Goal: Task Accomplishment & Management: Manage account settings

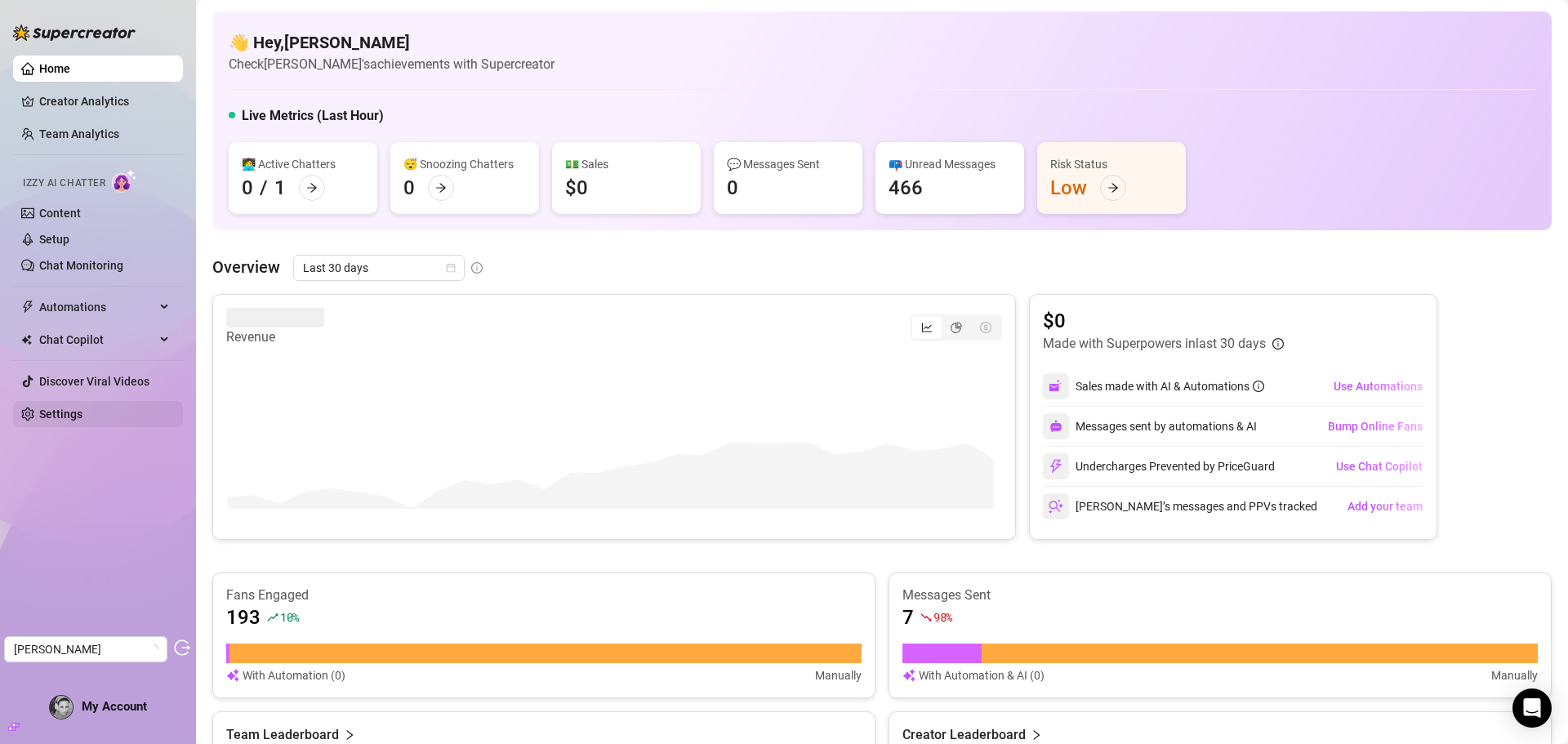
click at [66, 408] on link "Settings" at bounding box center [60, 414] width 44 height 13
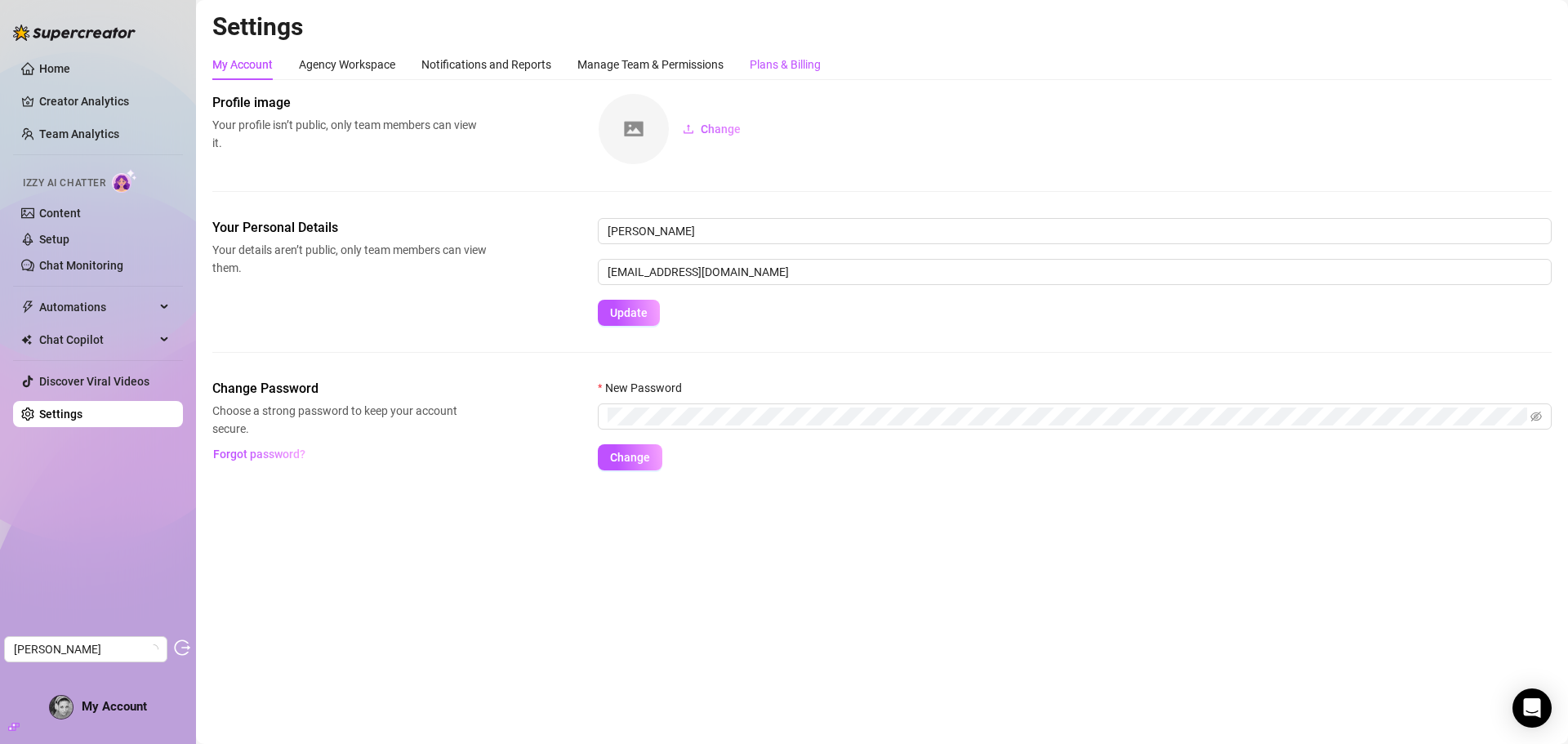
click at [793, 68] on div "Plans & Billing" at bounding box center [785, 64] width 71 height 17
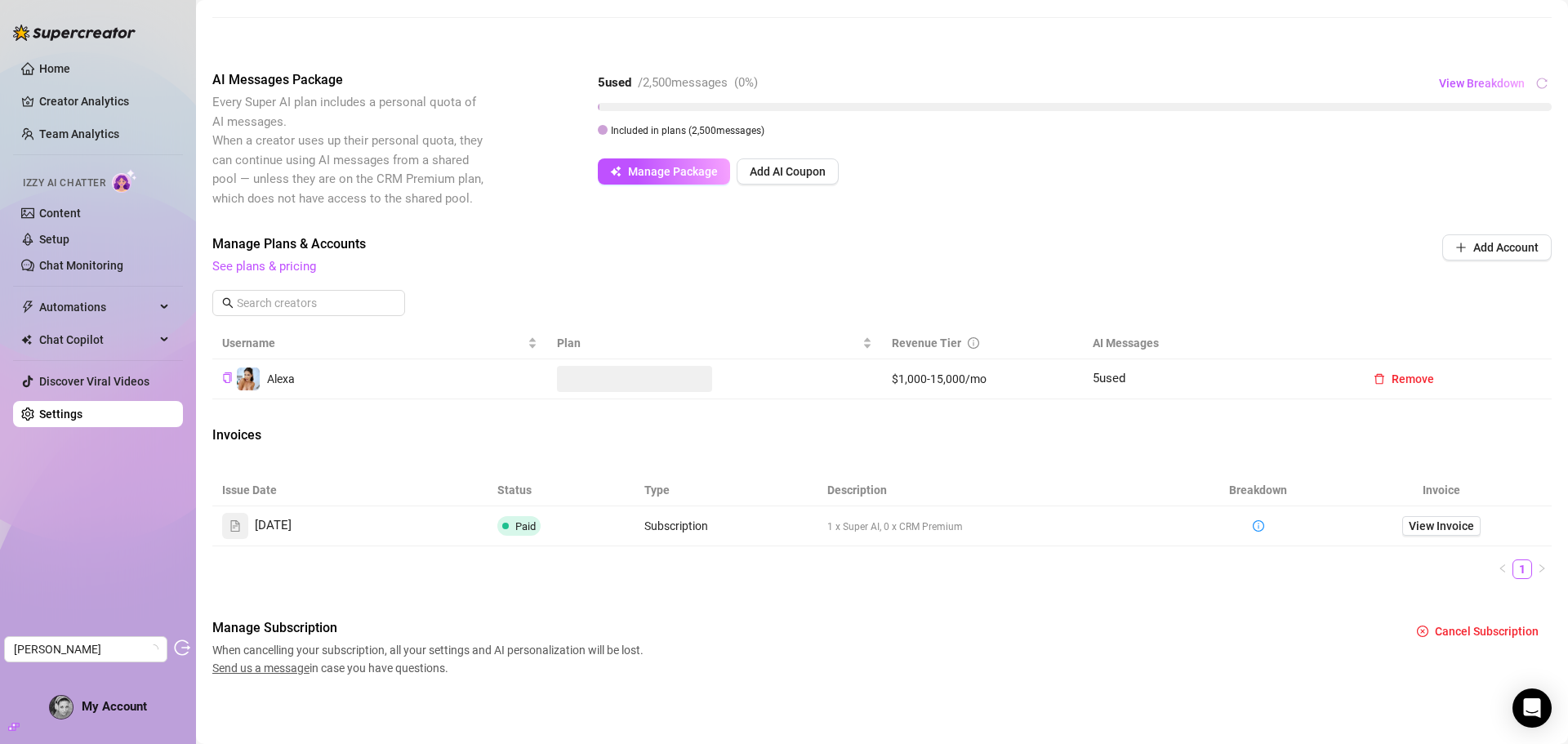
scroll to position [274, 0]
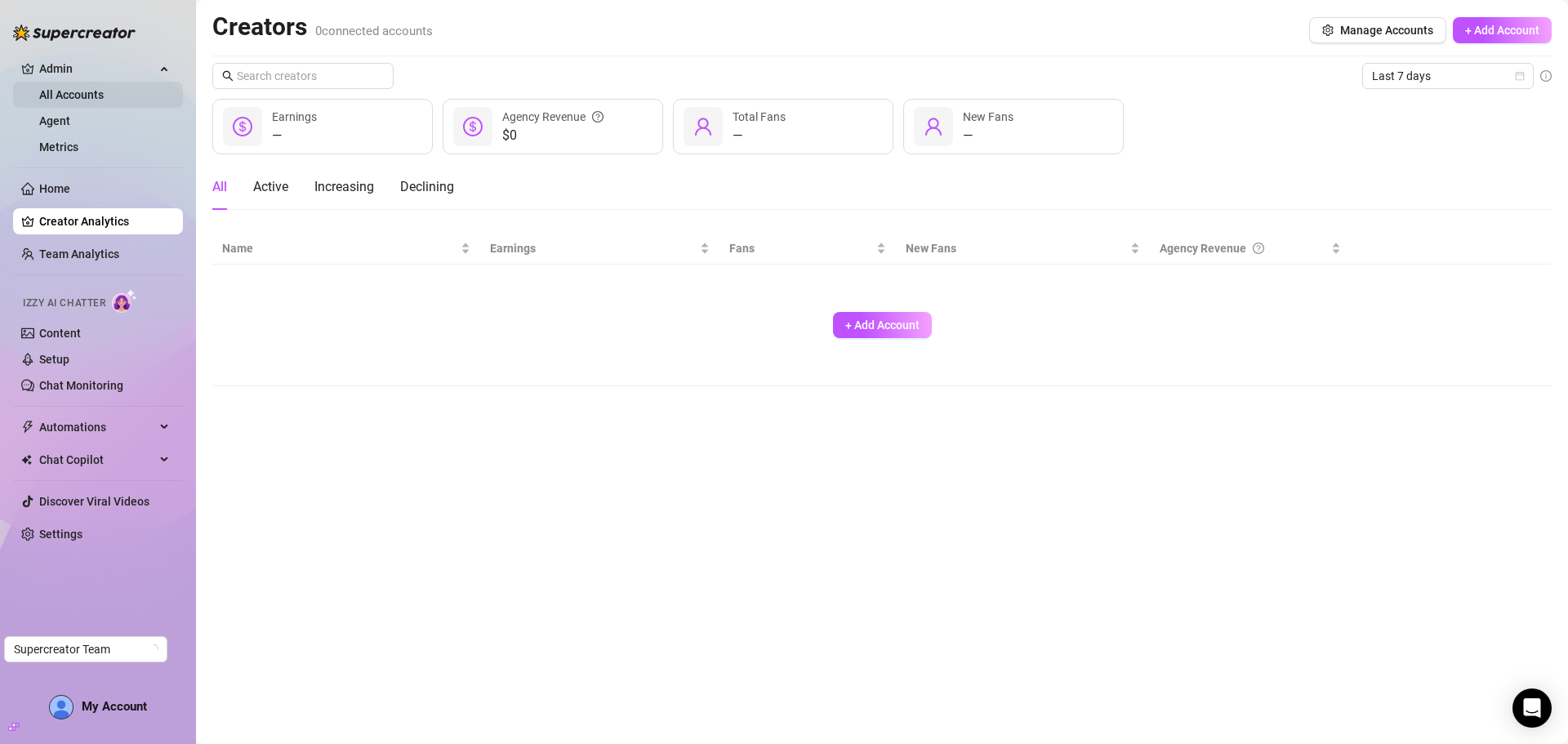
click at [100, 101] on link "All Accounts" at bounding box center [71, 94] width 64 height 13
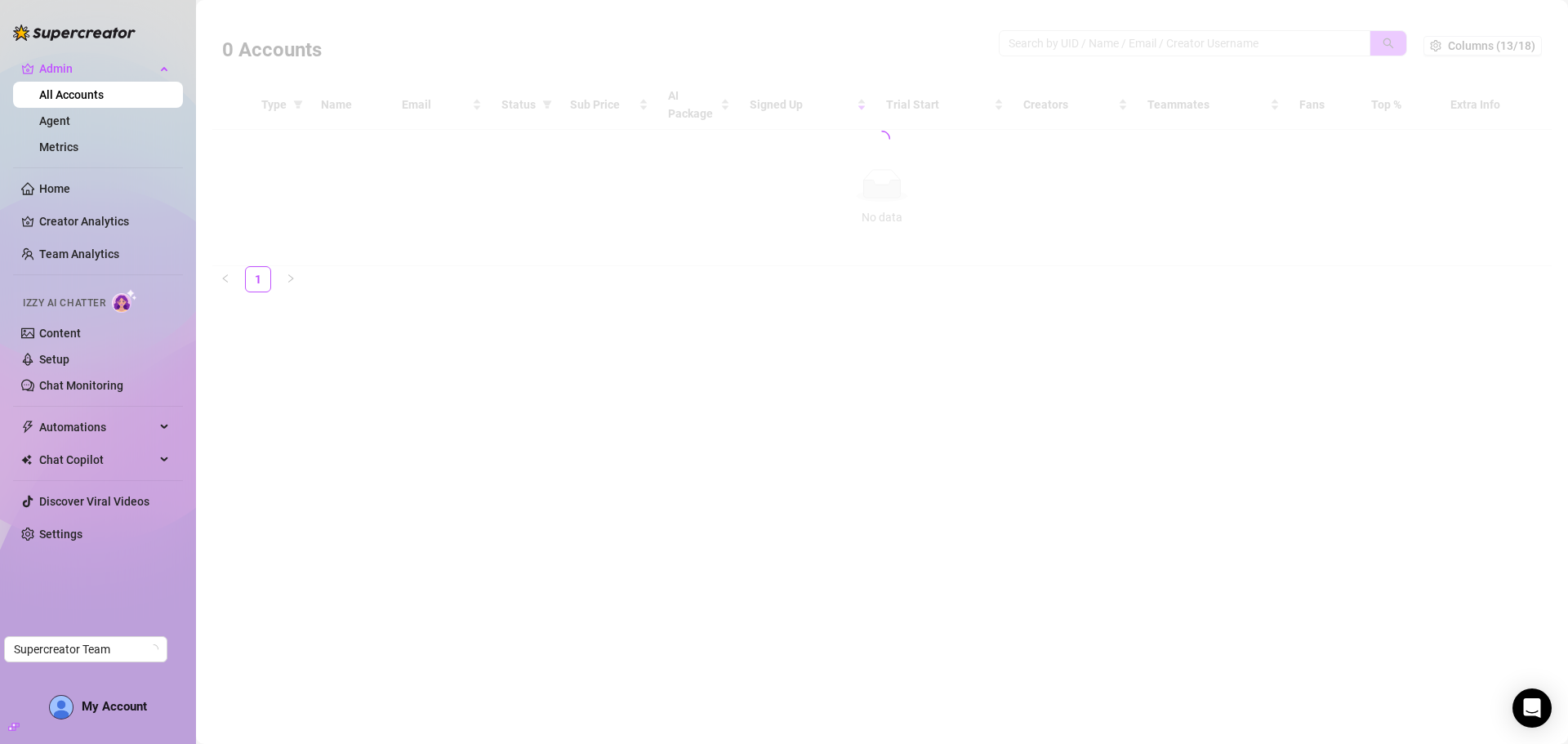
click at [1059, 44] on div at bounding box center [882, 139] width 1340 height 254
click at [1111, 41] on div at bounding box center [882, 139] width 1340 height 254
click at [1046, 44] on div at bounding box center [882, 139] width 1340 height 254
click at [1068, 34] on div at bounding box center [882, 139] width 1340 height 254
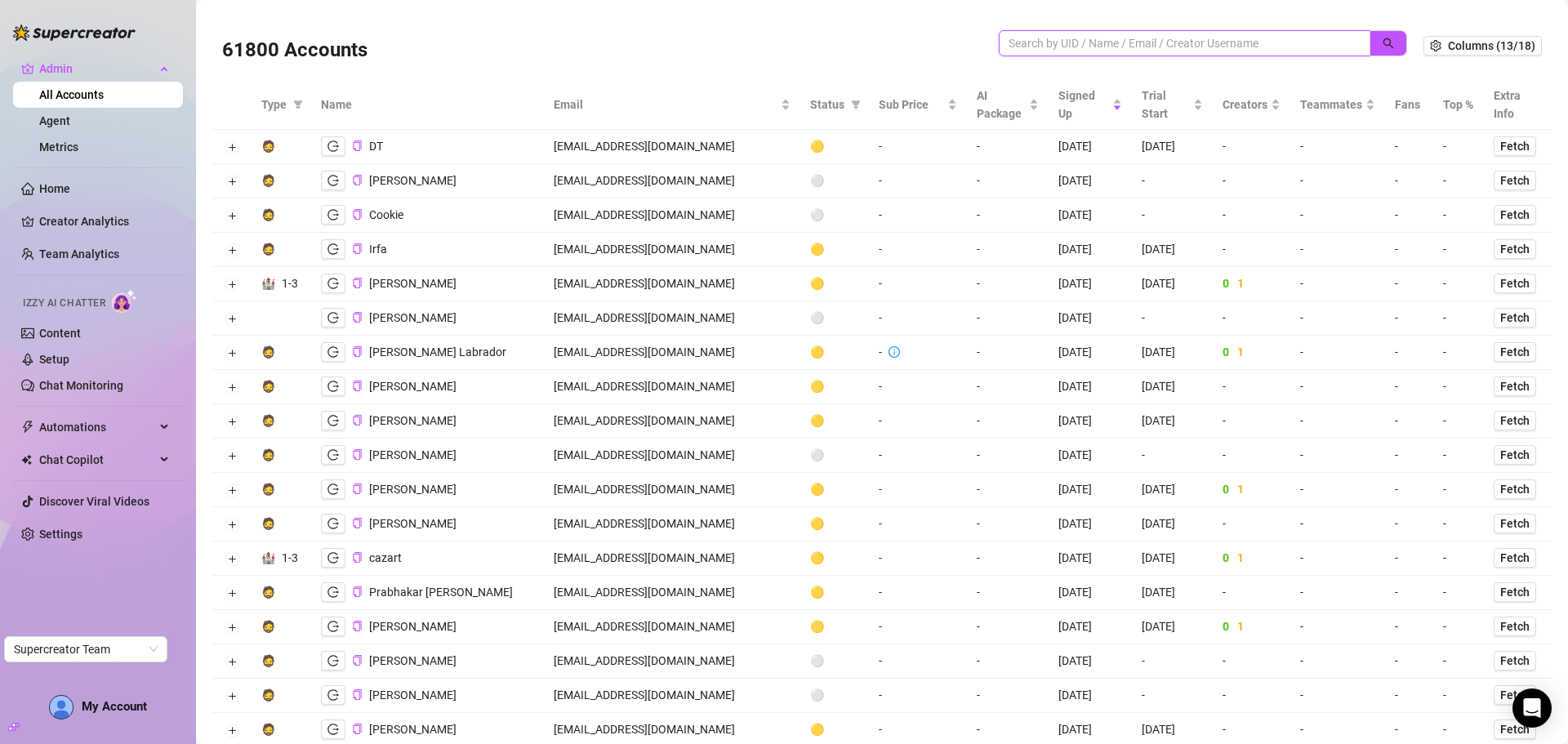
click at [1065, 38] on input "search" at bounding box center [1177, 43] width 339 height 17
paste input "info@miropawells.com"
click at [1382, 51] on button "button" at bounding box center [1388, 43] width 38 height 26
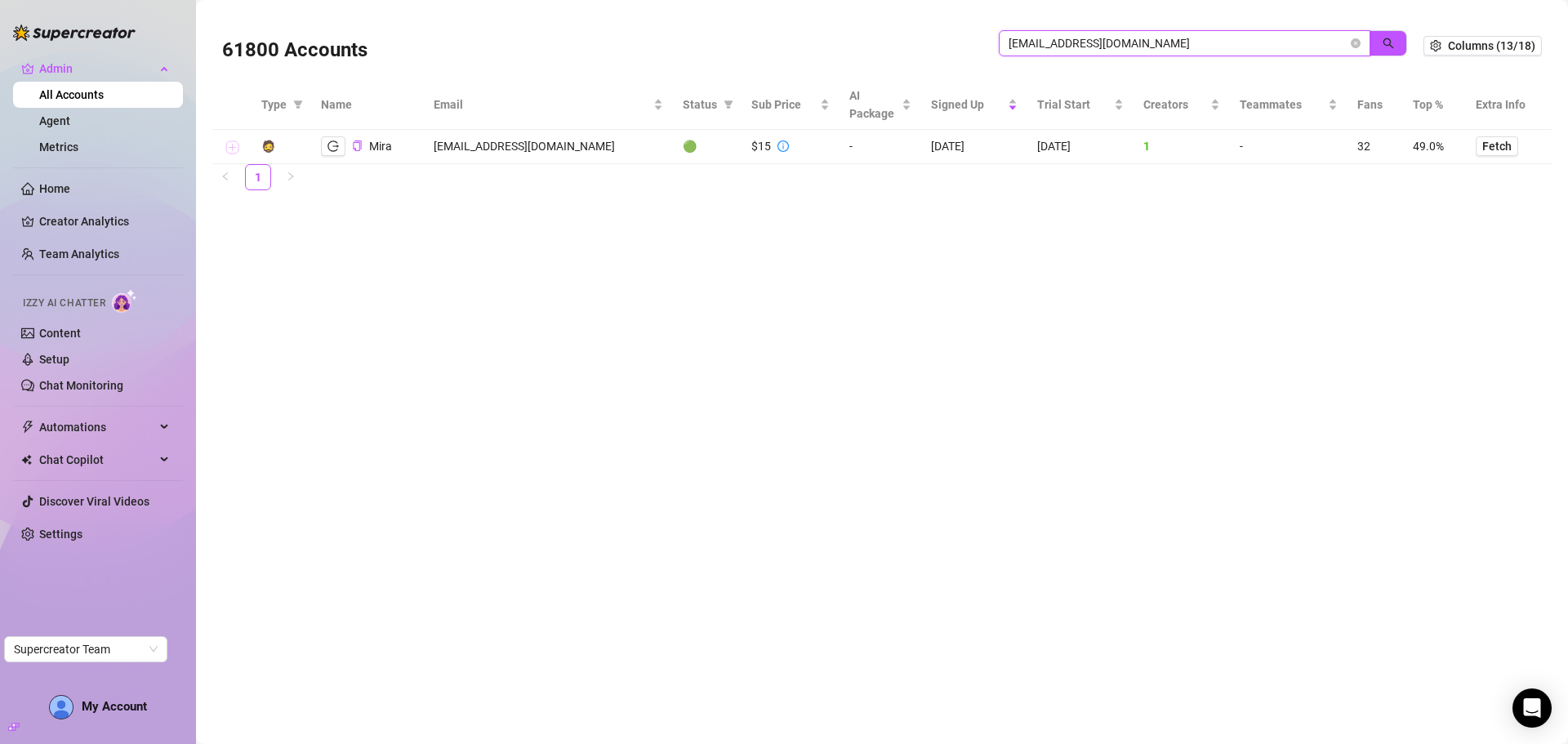
type input "info@miropawells.com"
click at [230, 152] on button "Expand row" at bounding box center [231, 147] width 13 height 13
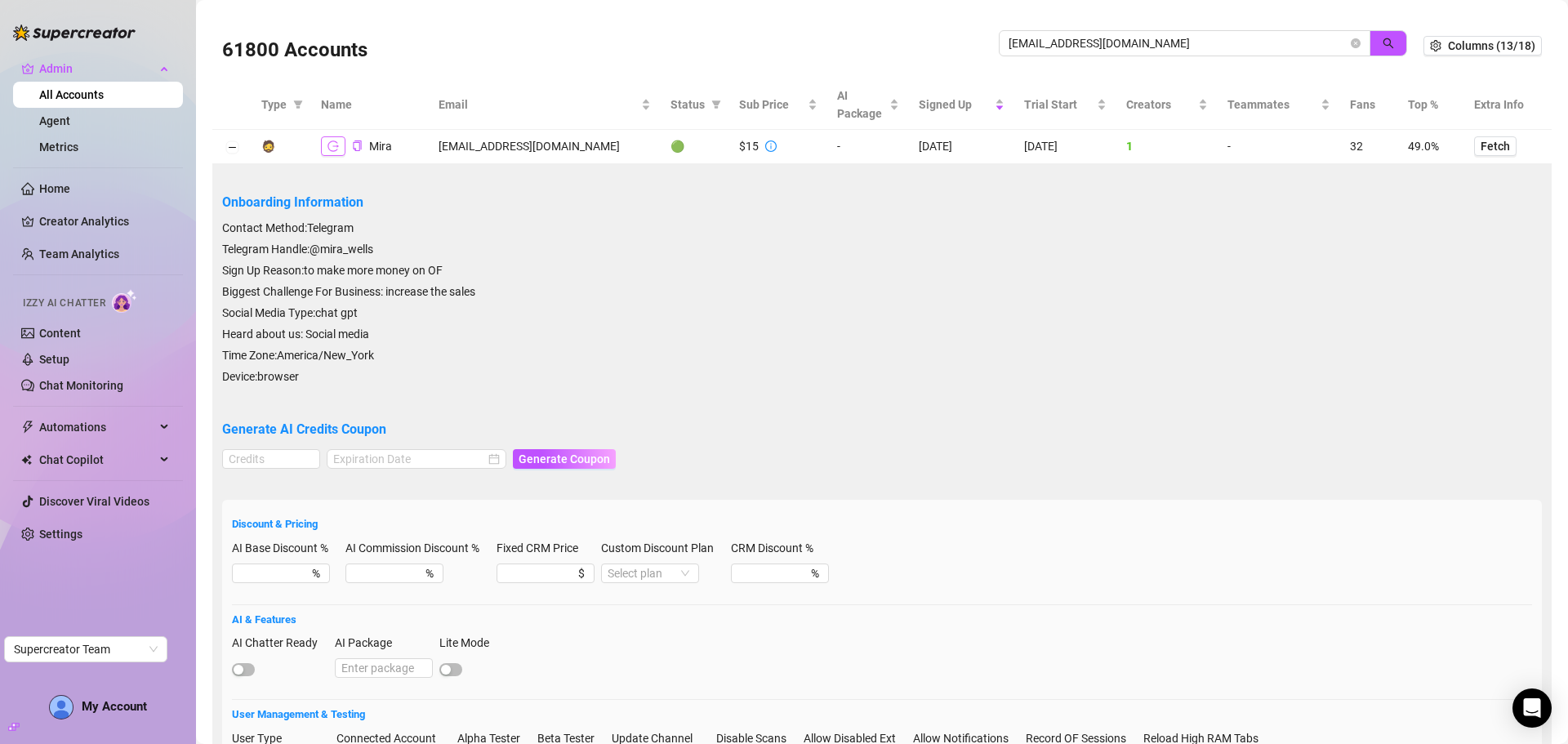
click at [333, 146] on icon "logout" at bounding box center [333, 147] width 12 height 12
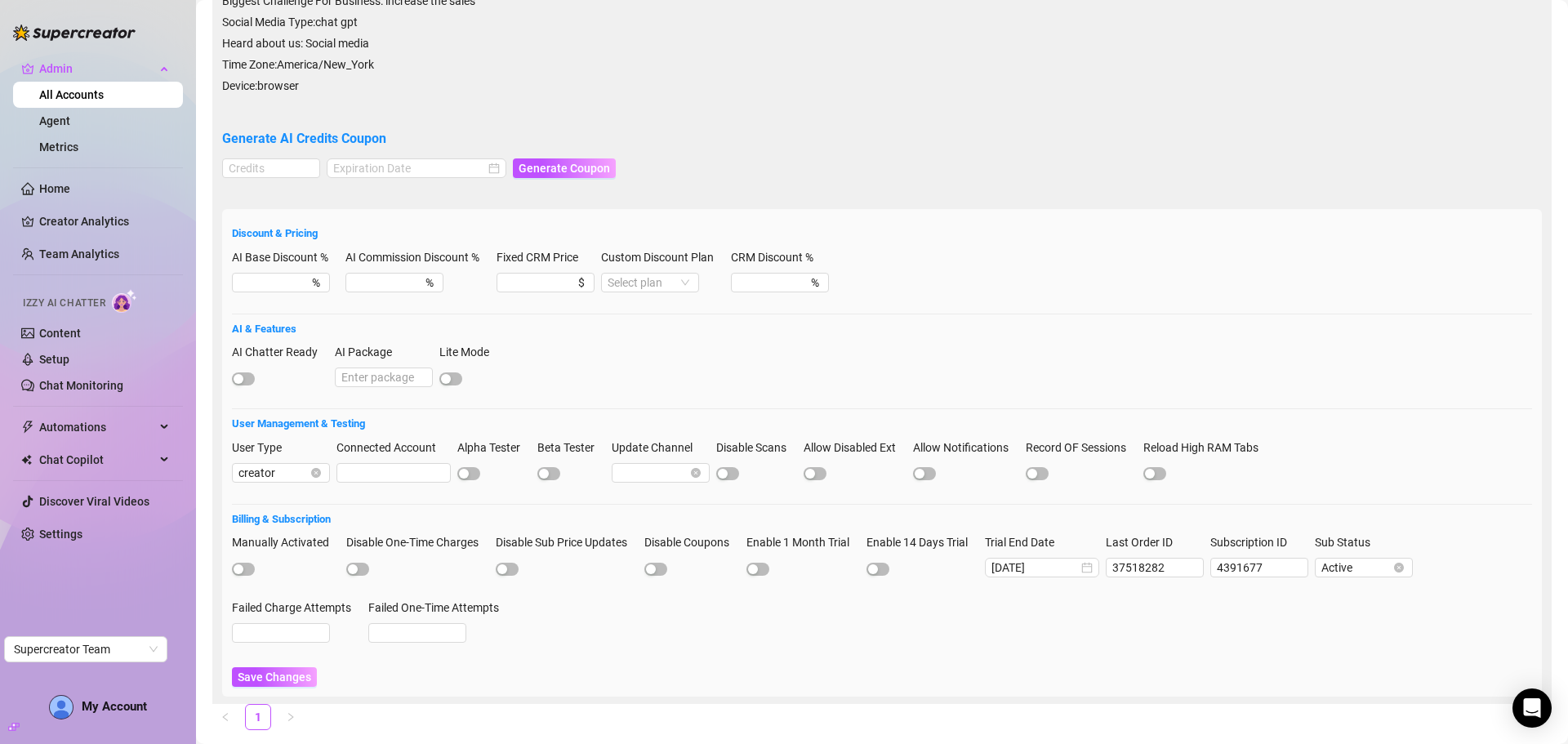
scroll to position [326, 0]
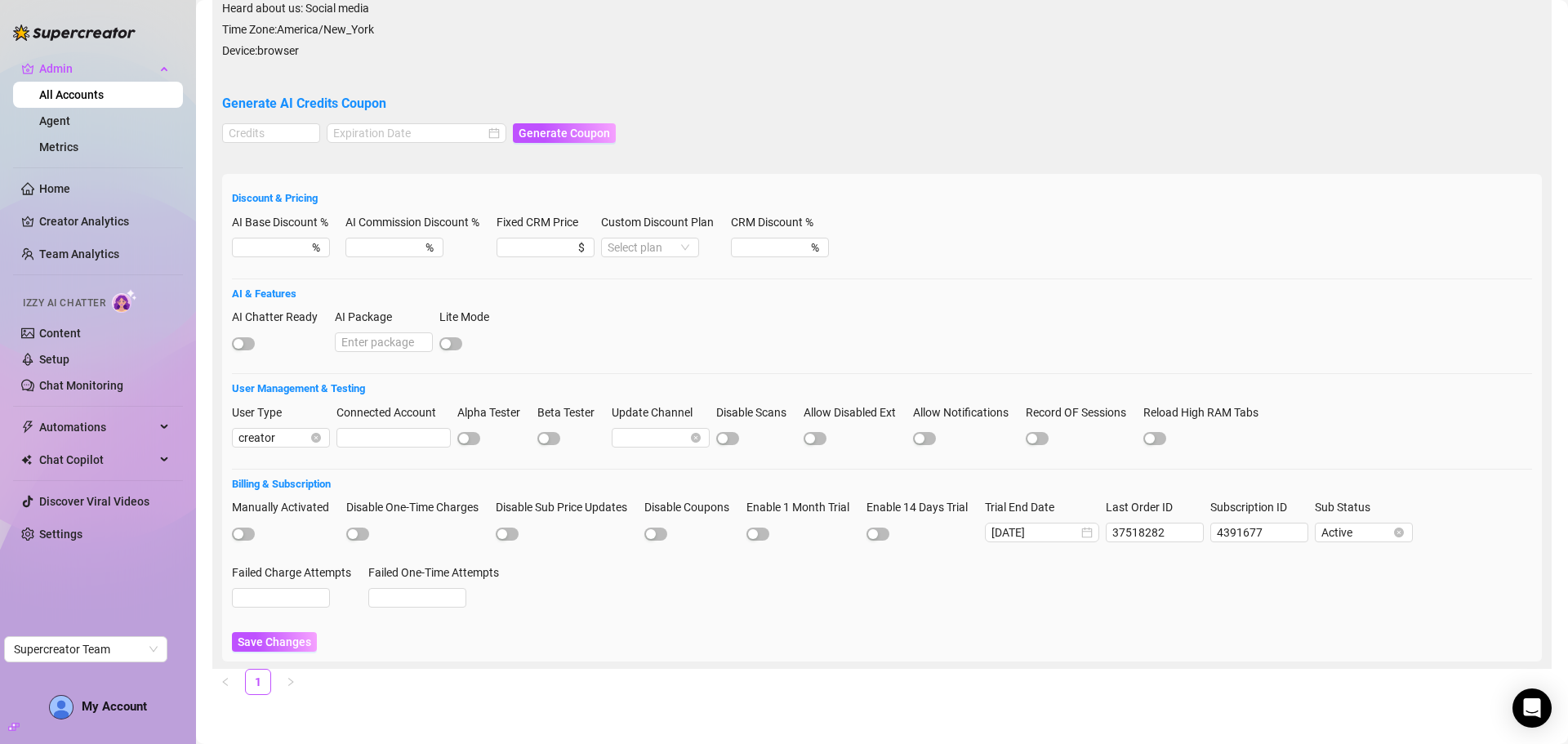
click at [256, 341] on div at bounding box center [280, 342] width 96 height 17
click at [247, 341] on span "button" at bounding box center [244, 343] width 23 height 13
click at [277, 644] on span "Save Changes" at bounding box center [275, 641] width 74 height 13
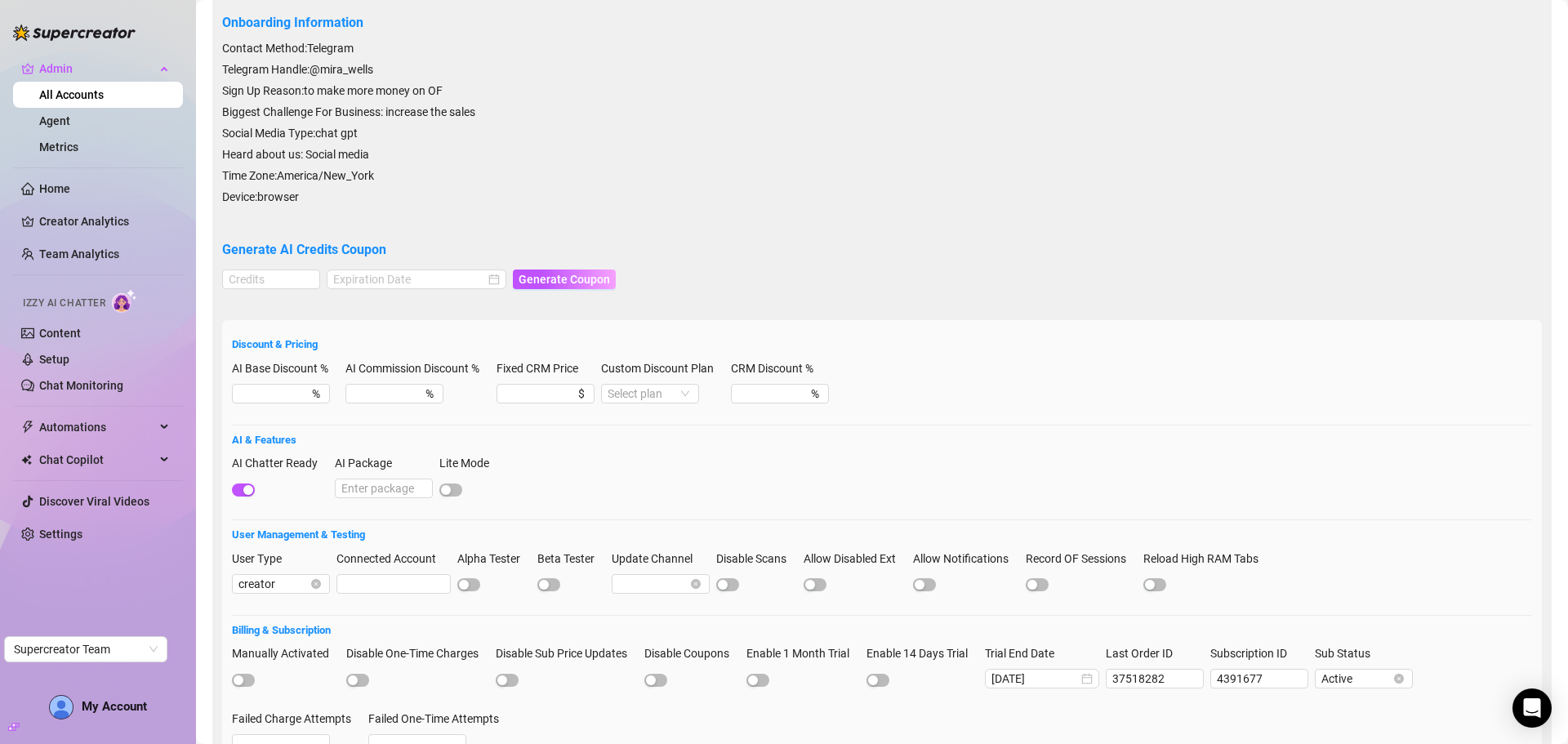
scroll to position [0, 0]
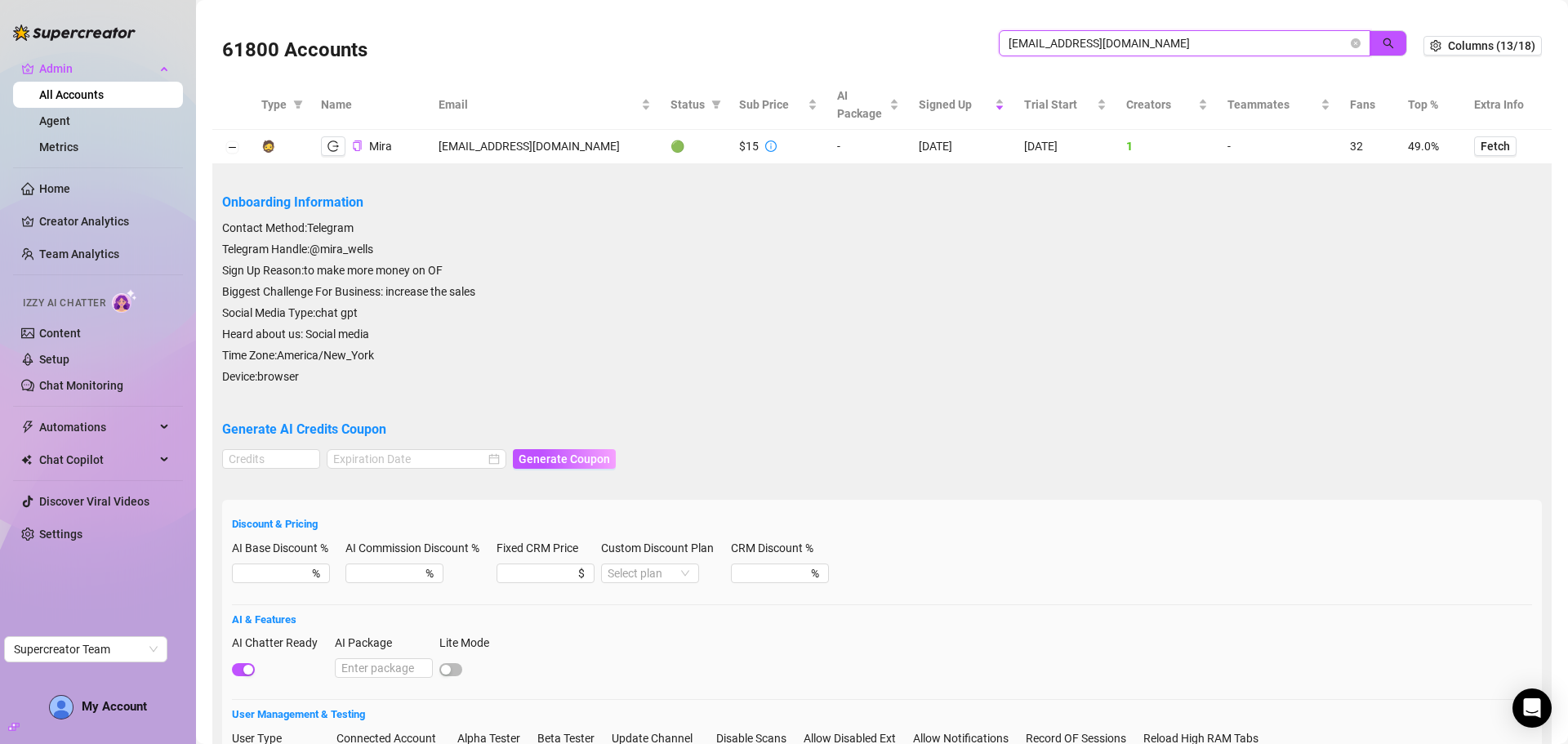
drag, startPoint x: 1144, startPoint y: 43, endPoint x: 922, endPoint y: 44, distance: 222.0
click at [922, 44] on div "61800 Accounts info@miropawells.com" at bounding box center [823, 45] width 1202 height 55
paste input "lila.peche2025@gmail"
click at [1382, 35] on button "button" at bounding box center [1388, 43] width 38 height 26
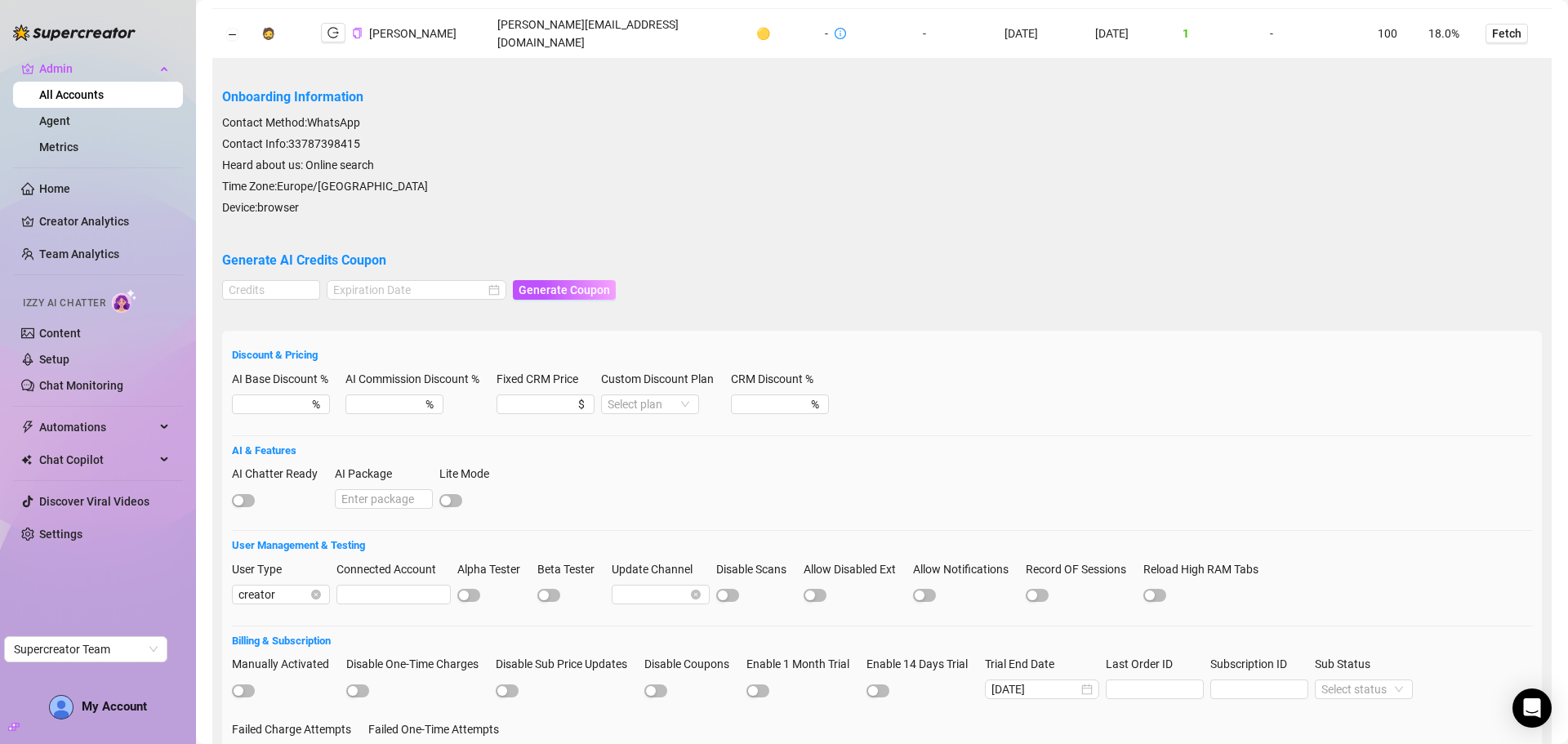
scroll to position [263, 0]
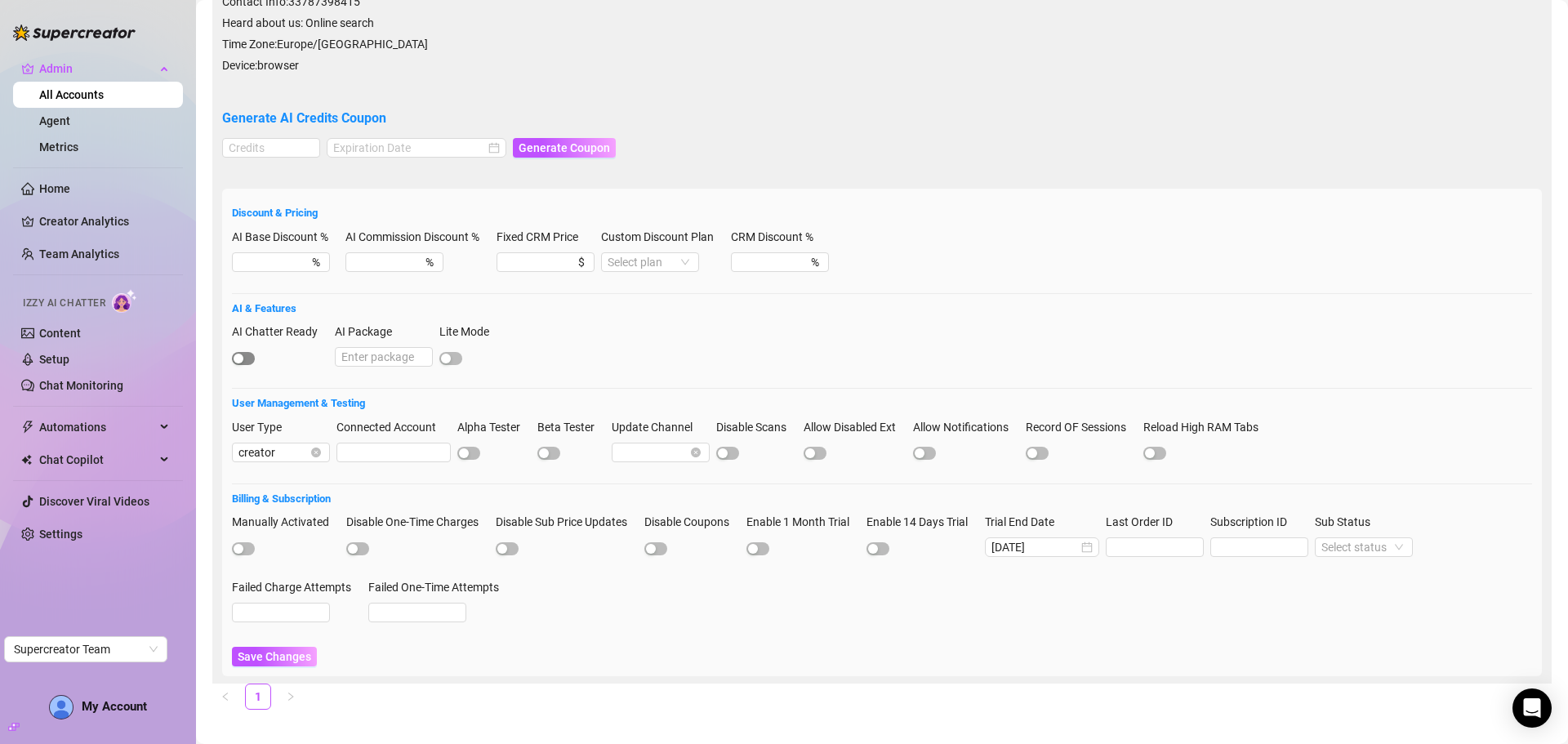
click at [245, 352] on span "button" at bounding box center [244, 357] width 23 height 13
click at [288, 650] on span "Save Changes" at bounding box center [275, 656] width 74 height 13
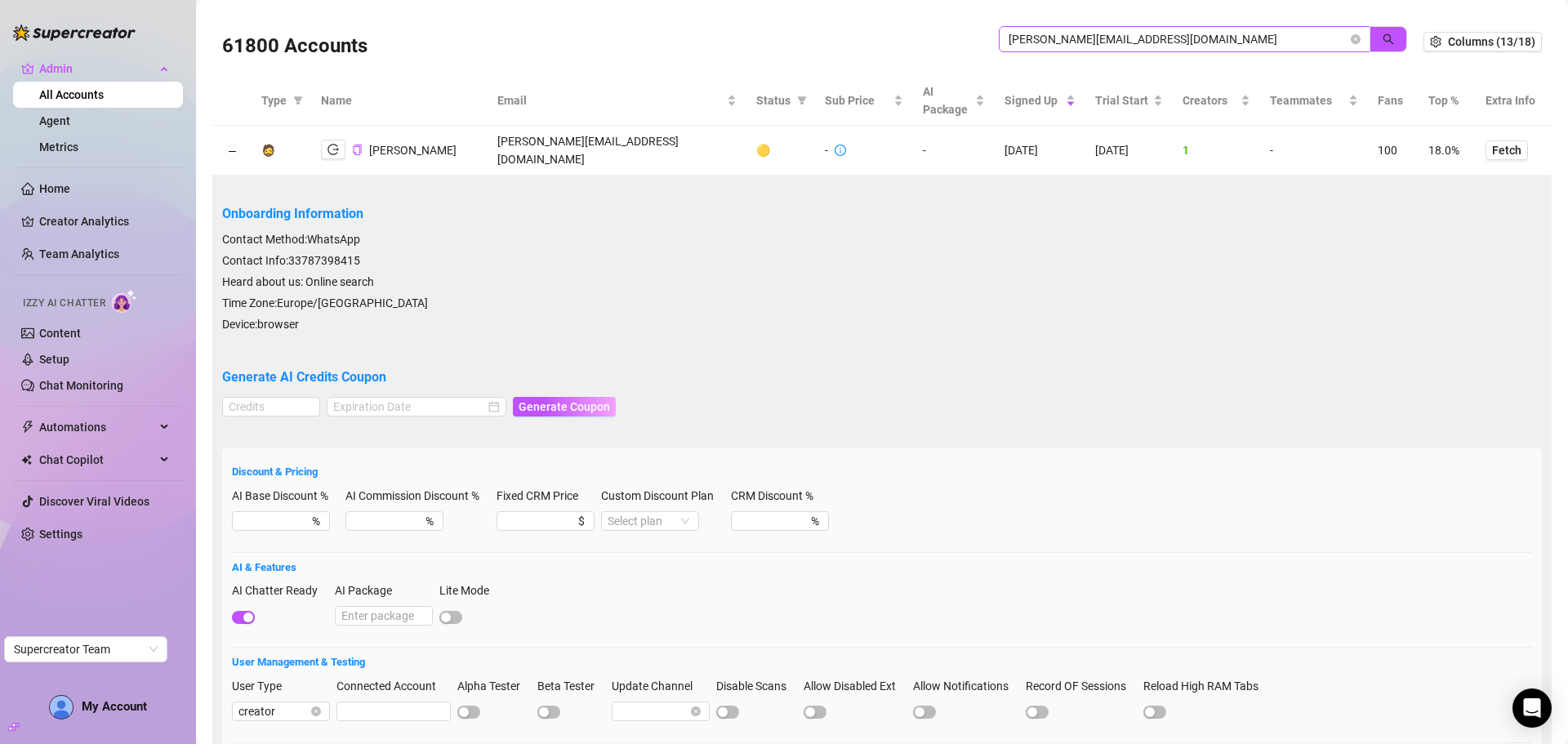
scroll to position [0, 0]
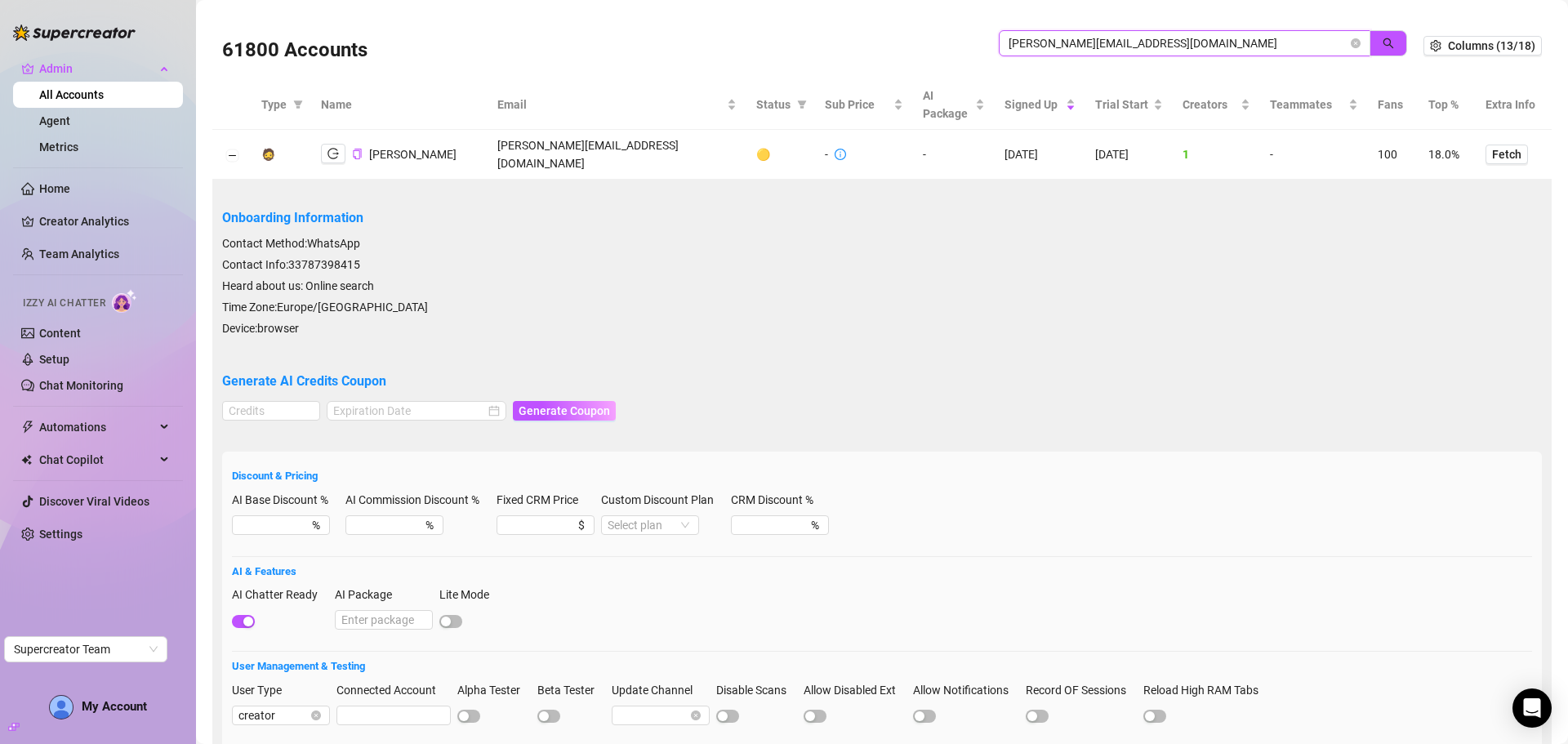
drag, startPoint x: 1174, startPoint y: 47, endPoint x: 994, endPoint y: 33, distance: 180.5
click at [999, 33] on span "lila.peche2025@gmail.com" at bounding box center [1184, 43] width 372 height 26
paste input "djapex1120"
click at [1382, 41] on icon "search" at bounding box center [1388, 44] width 12 height 12
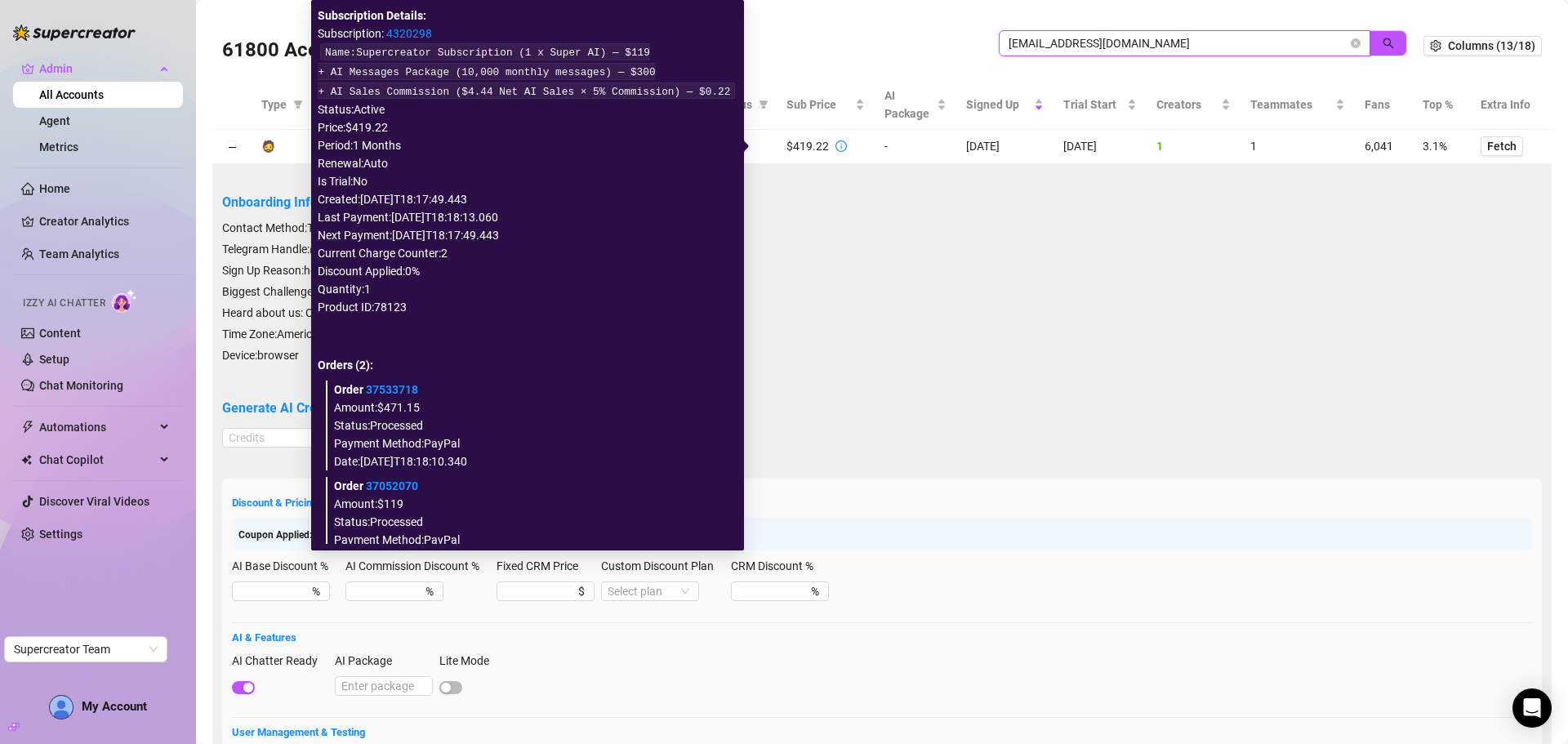
type input "[EMAIL_ADDRESS][DOMAIN_NAME]"
click at [432, 30] on link "4320298" at bounding box center [409, 33] width 46 height 13
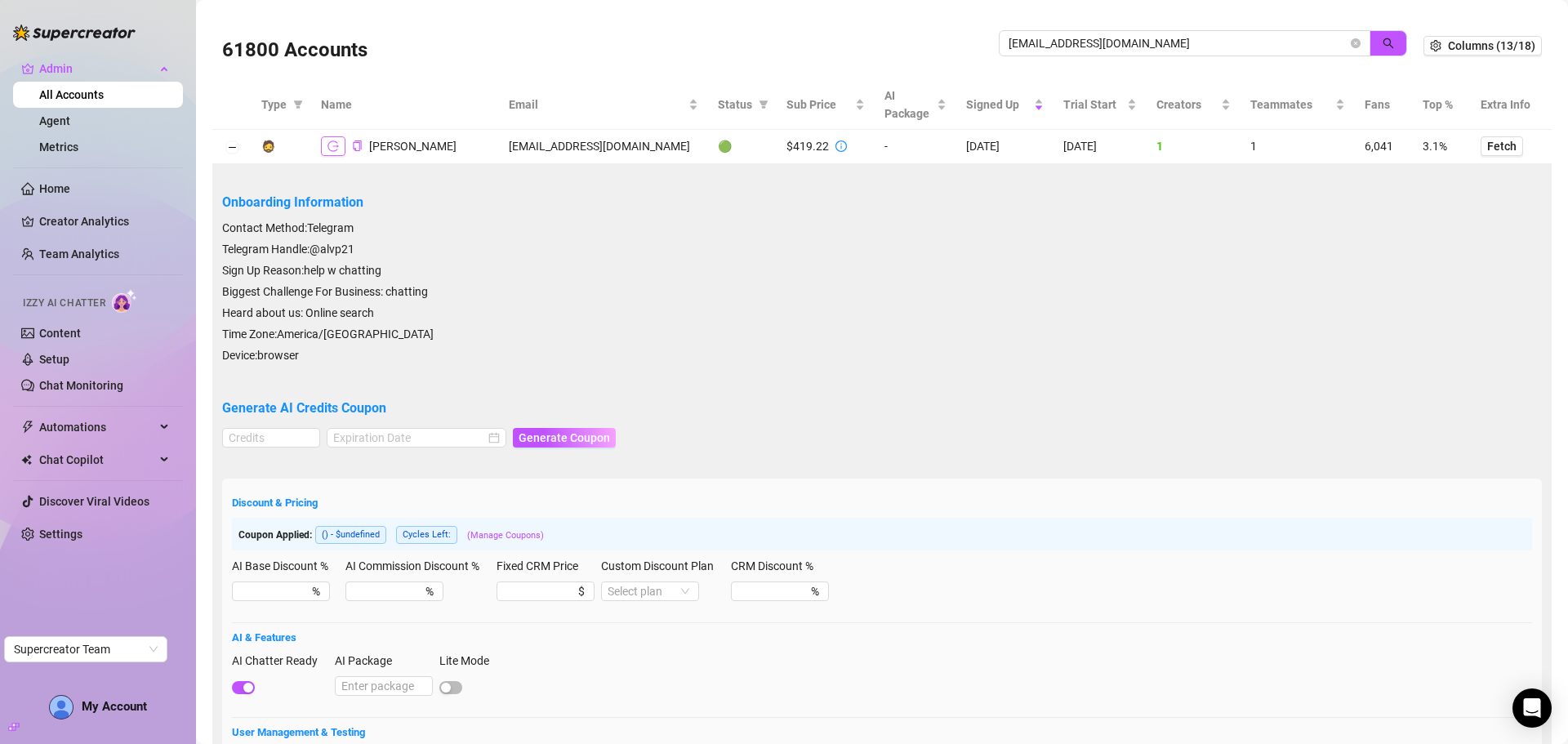
click at [340, 145] on button "button" at bounding box center [332, 146] width 24 height 19
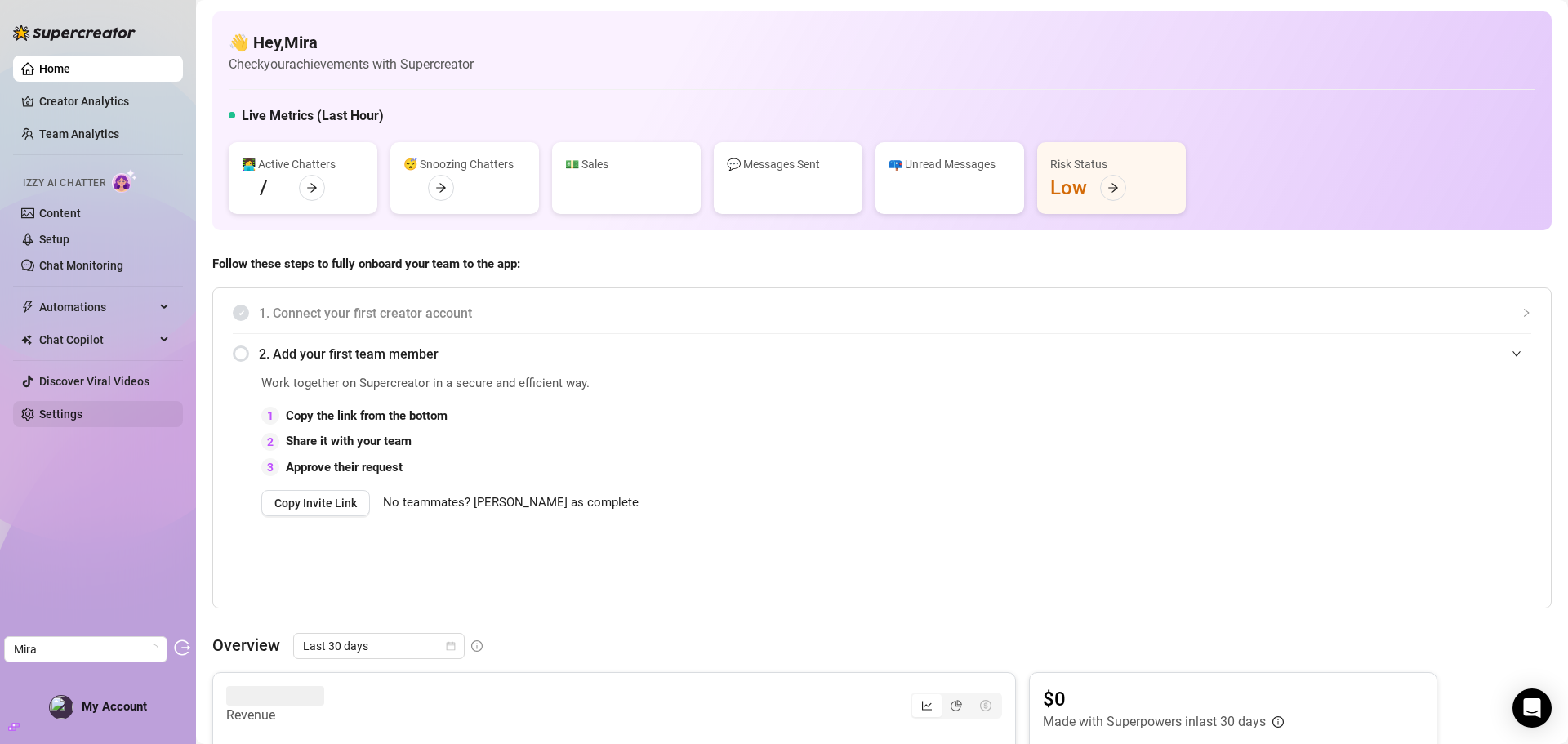
click at [69, 408] on link "Settings" at bounding box center [60, 414] width 44 height 13
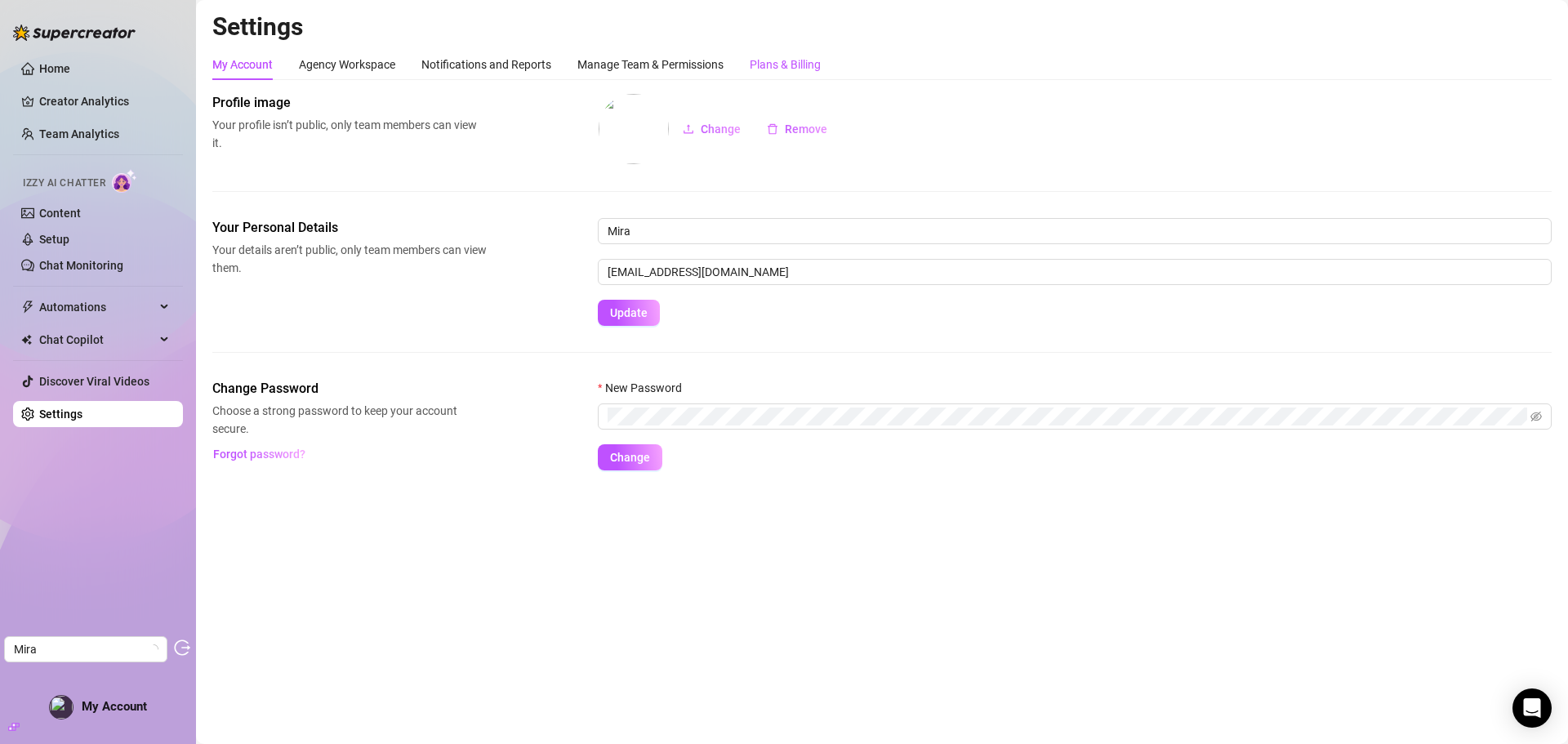
click at [778, 68] on div "Plans & Billing" at bounding box center [785, 64] width 71 height 17
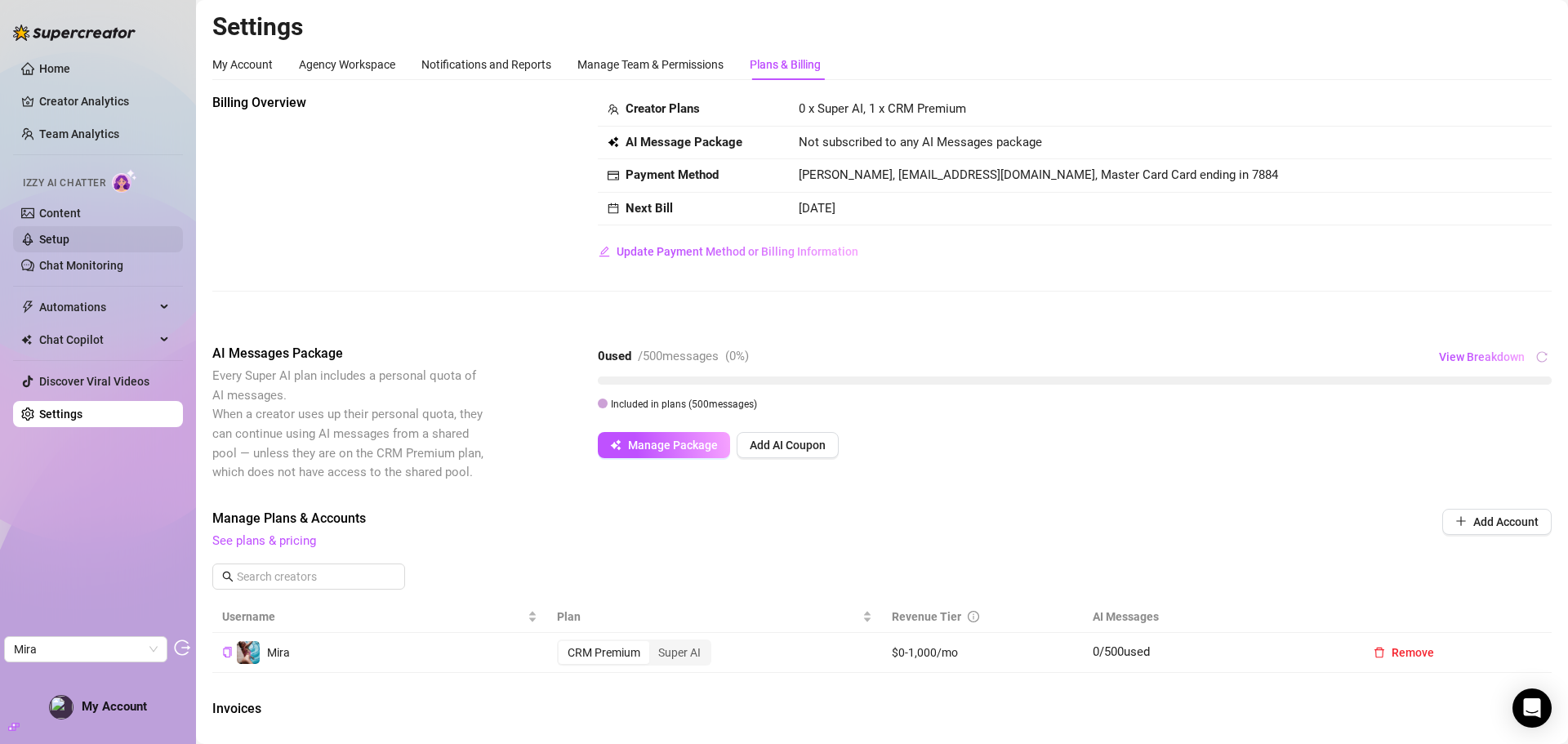
click at [69, 233] on link "Setup" at bounding box center [53, 239] width 30 height 13
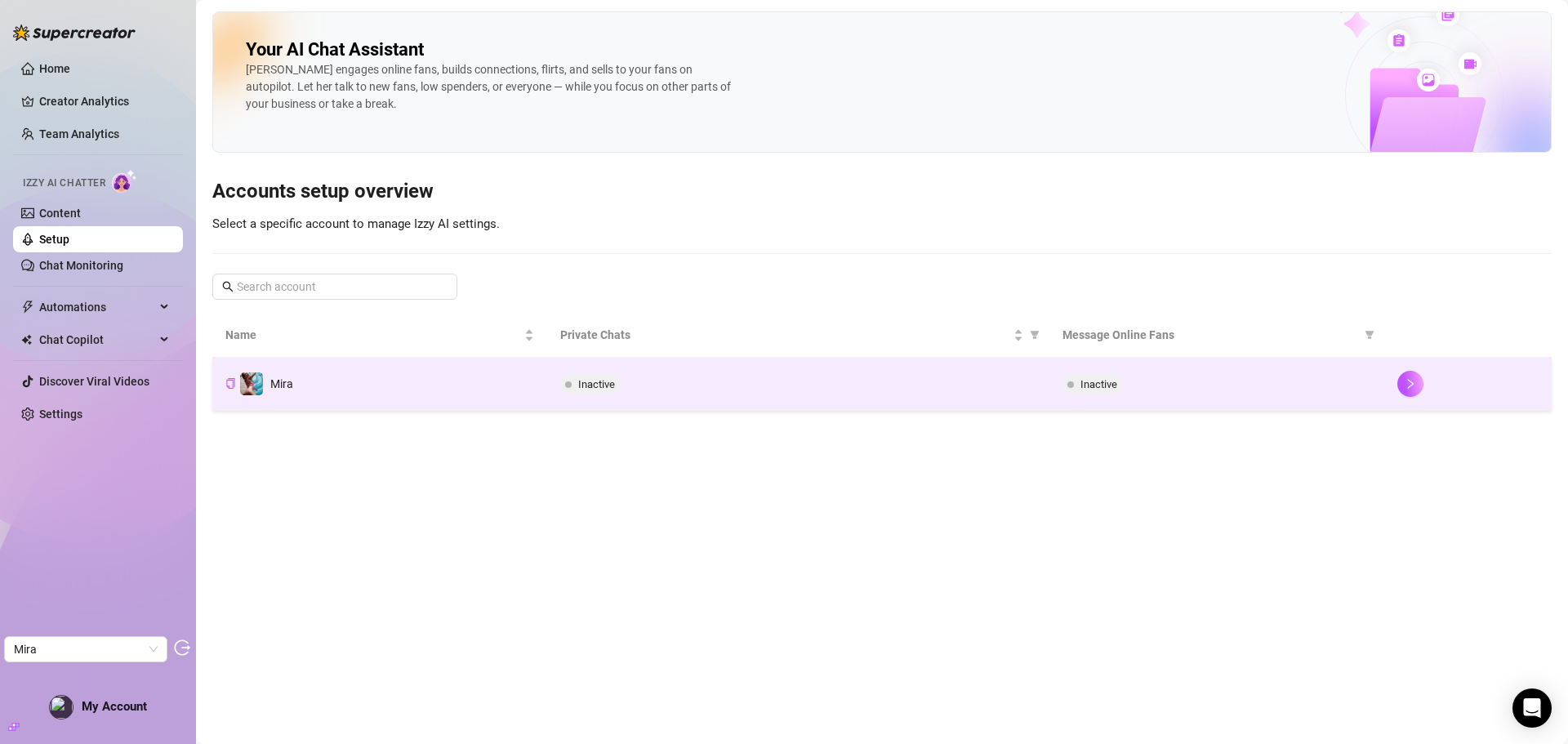
click at [700, 395] on td "Inactive" at bounding box center [798, 384] width 502 height 53
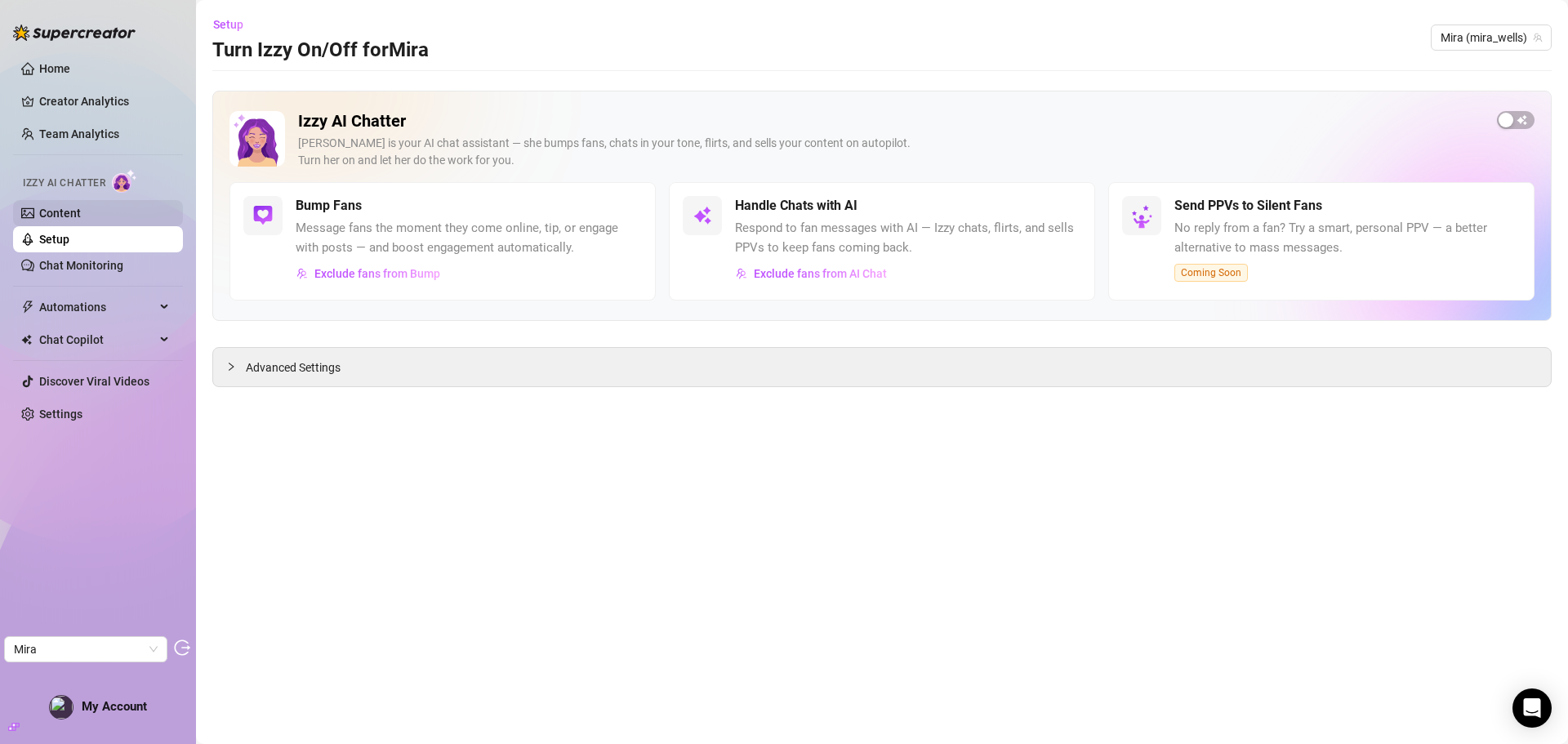
click at [56, 209] on link "Content" at bounding box center [59, 213] width 42 height 13
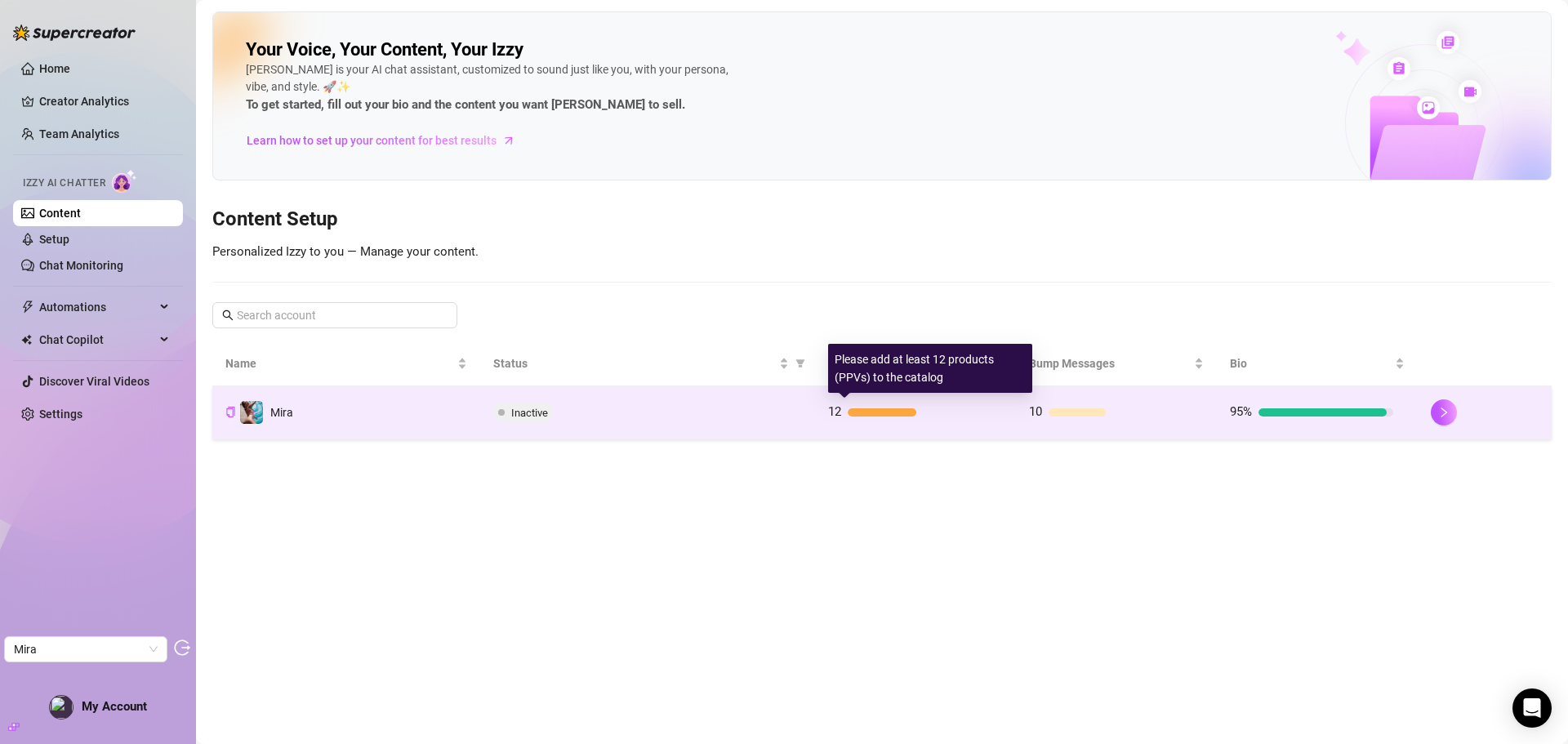
click at [968, 413] on div at bounding box center [920, 412] width 144 height 8
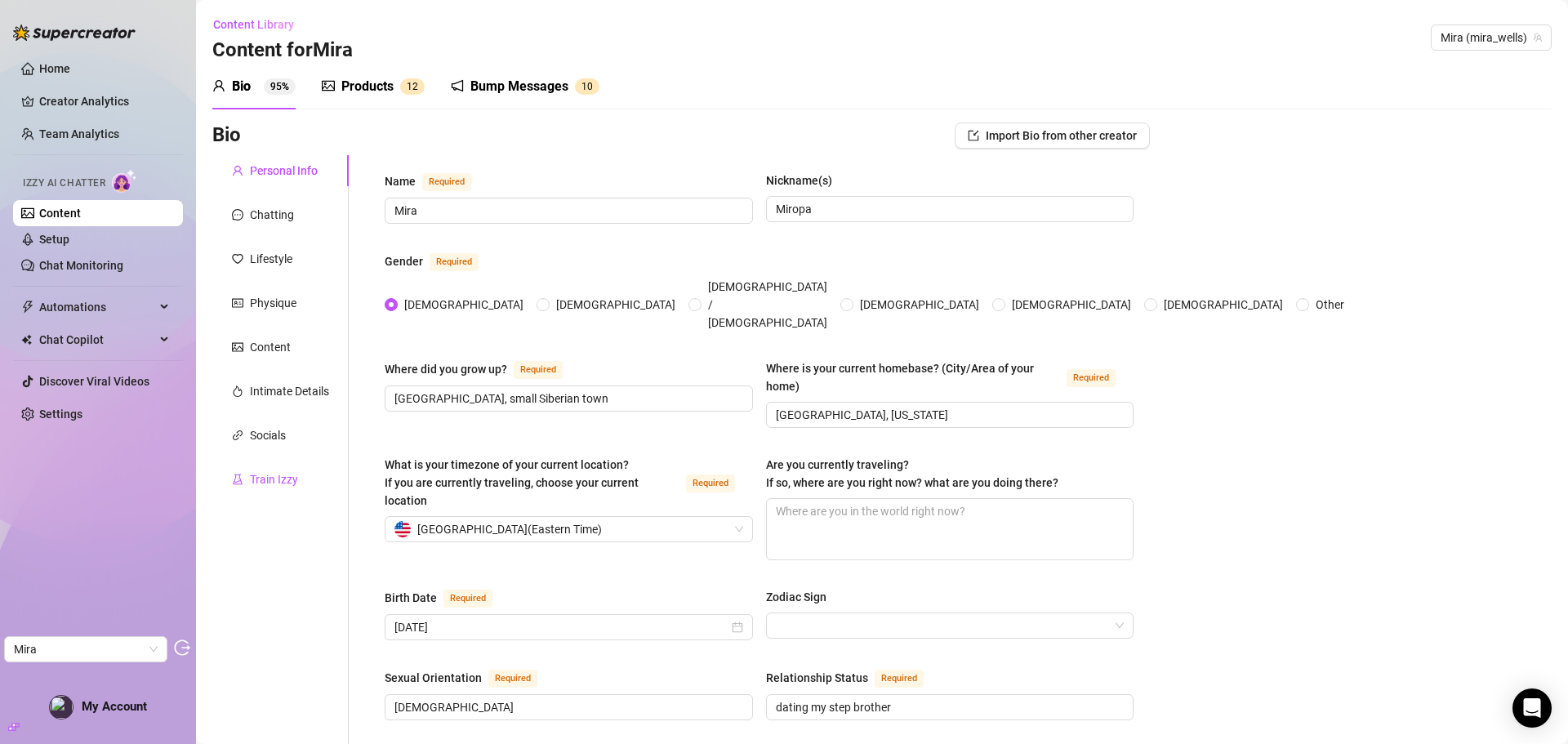
click at [280, 473] on div "Train Izzy" at bounding box center [274, 479] width 49 height 17
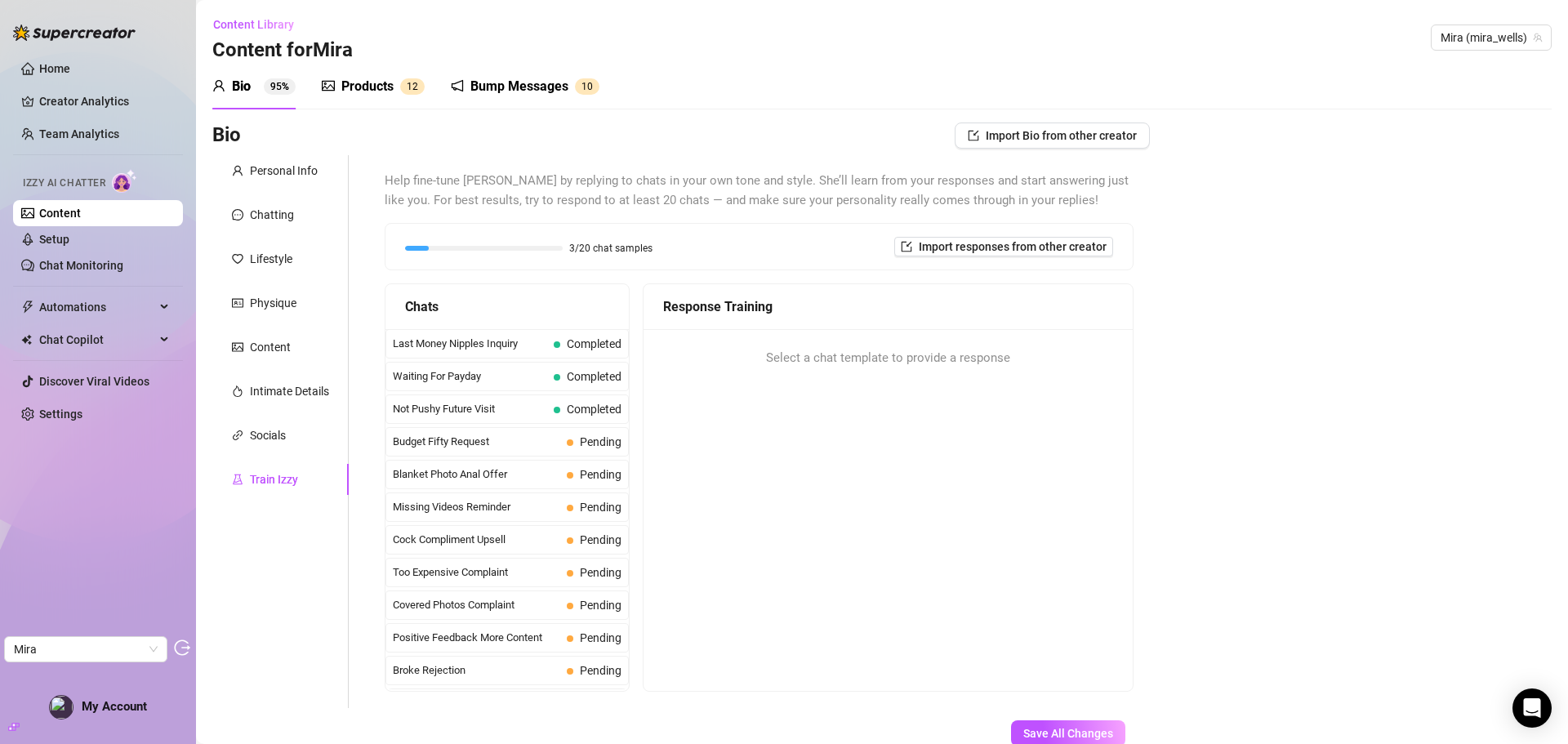
click at [548, 78] on div "Bump Messages" at bounding box center [519, 86] width 98 height 19
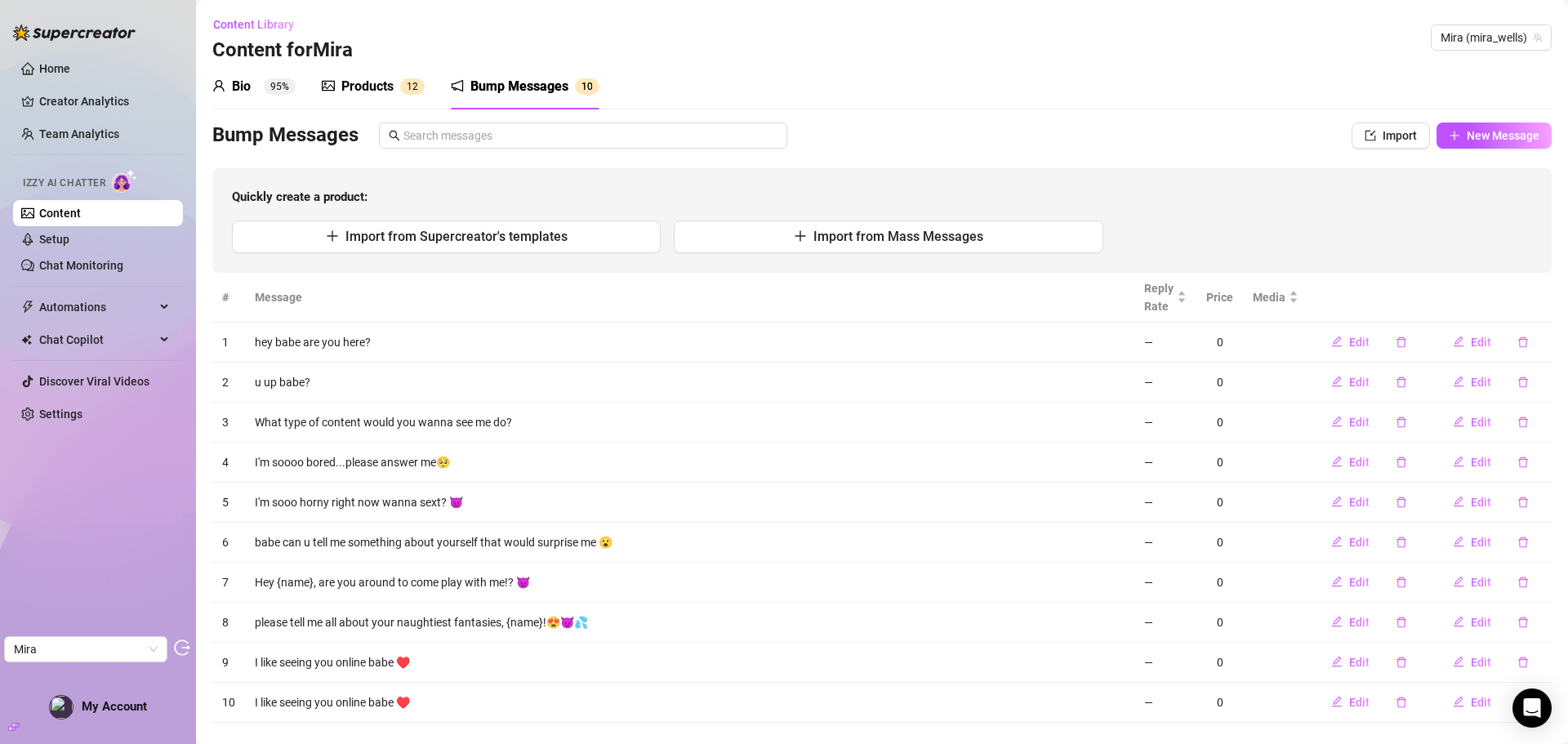
click at [382, 83] on div "Products" at bounding box center [367, 86] width 52 height 19
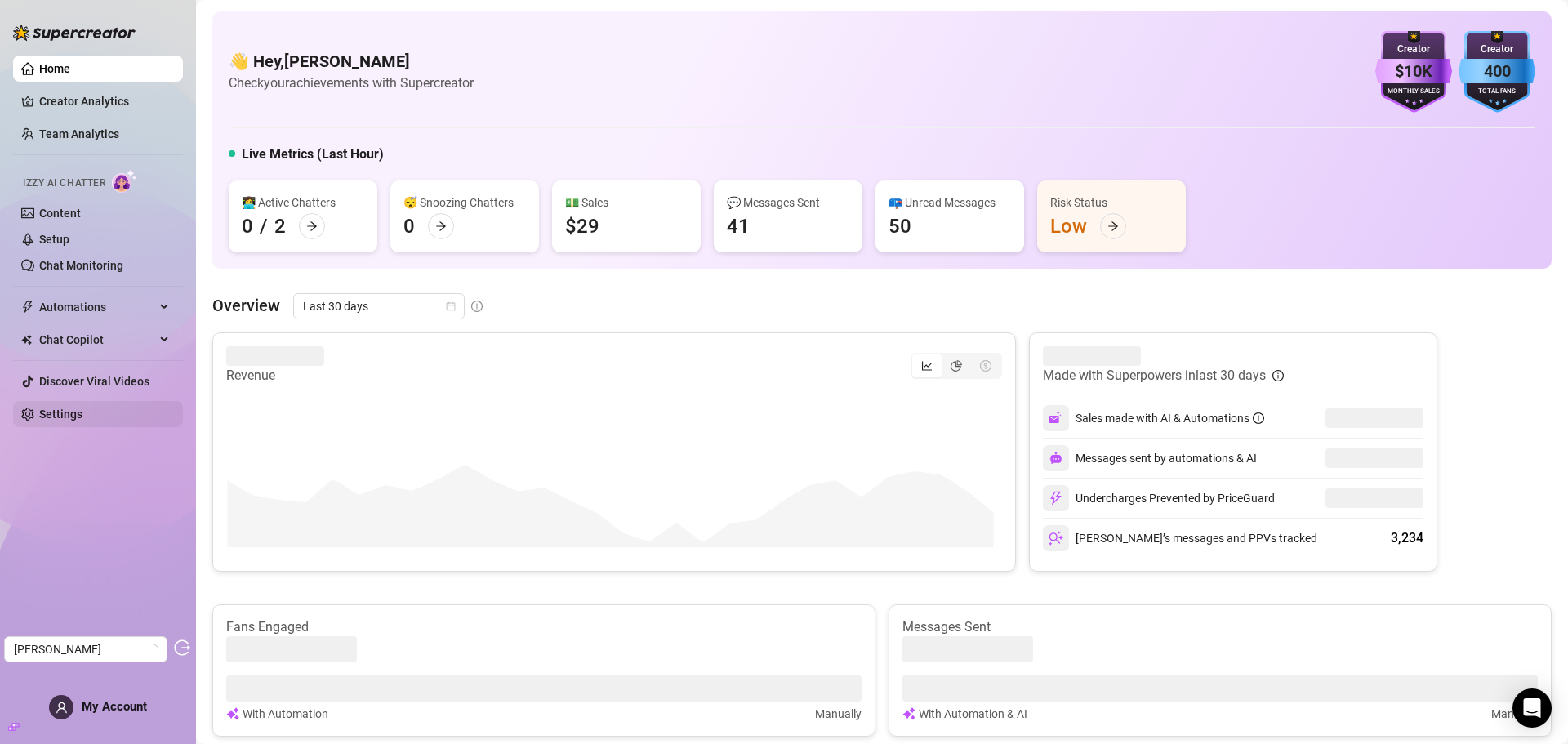
click at [70, 408] on link "Settings" at bounding box center [60, 414] width 44 height 13
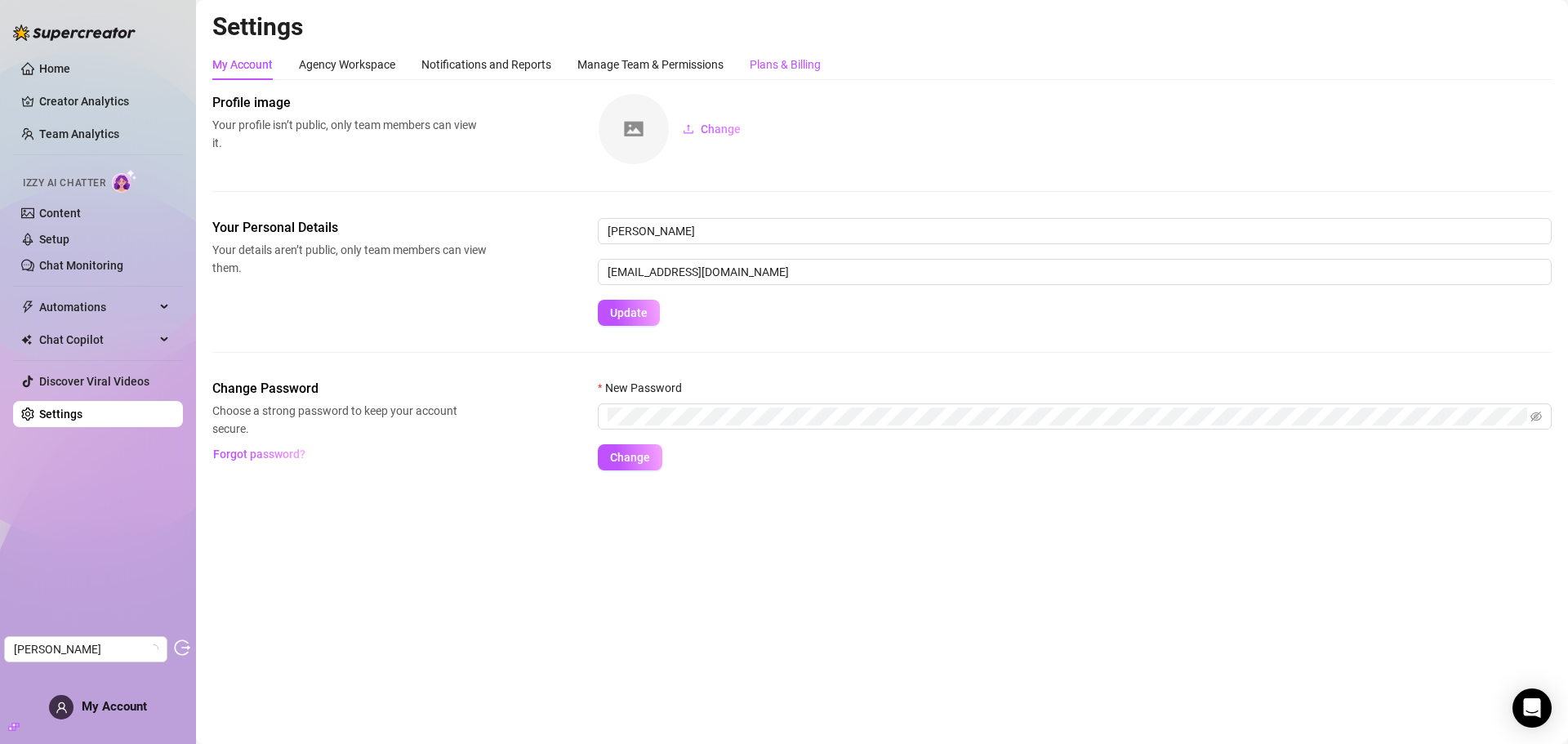
click at [769, 66] on div "Plans & Billing" at bounding box center [785, 64] width 71 height 17
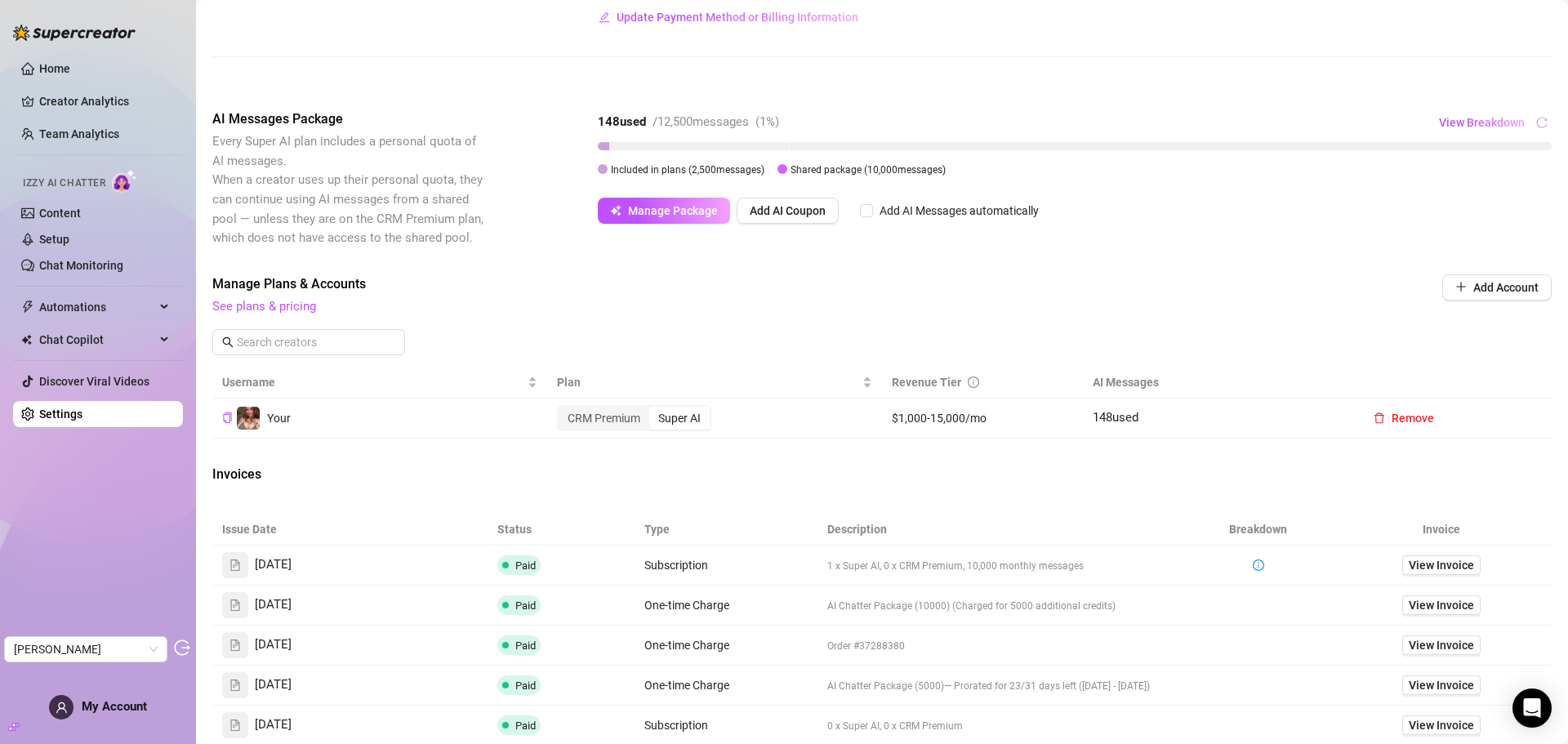
scroll to position [245, 0]
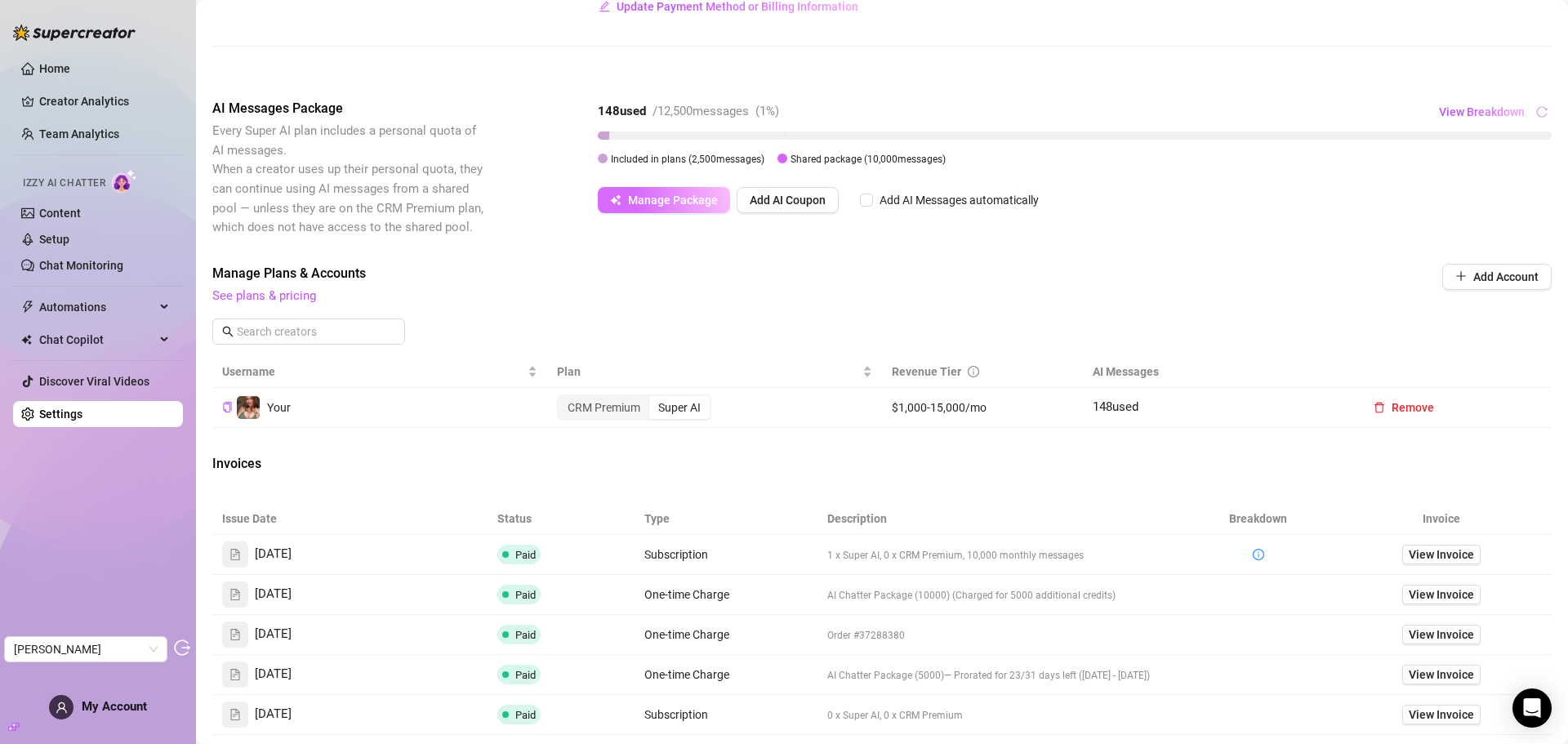
click at [674, 200] on span "Manage Package" at bounding box center [673, 199] width 89 height 13
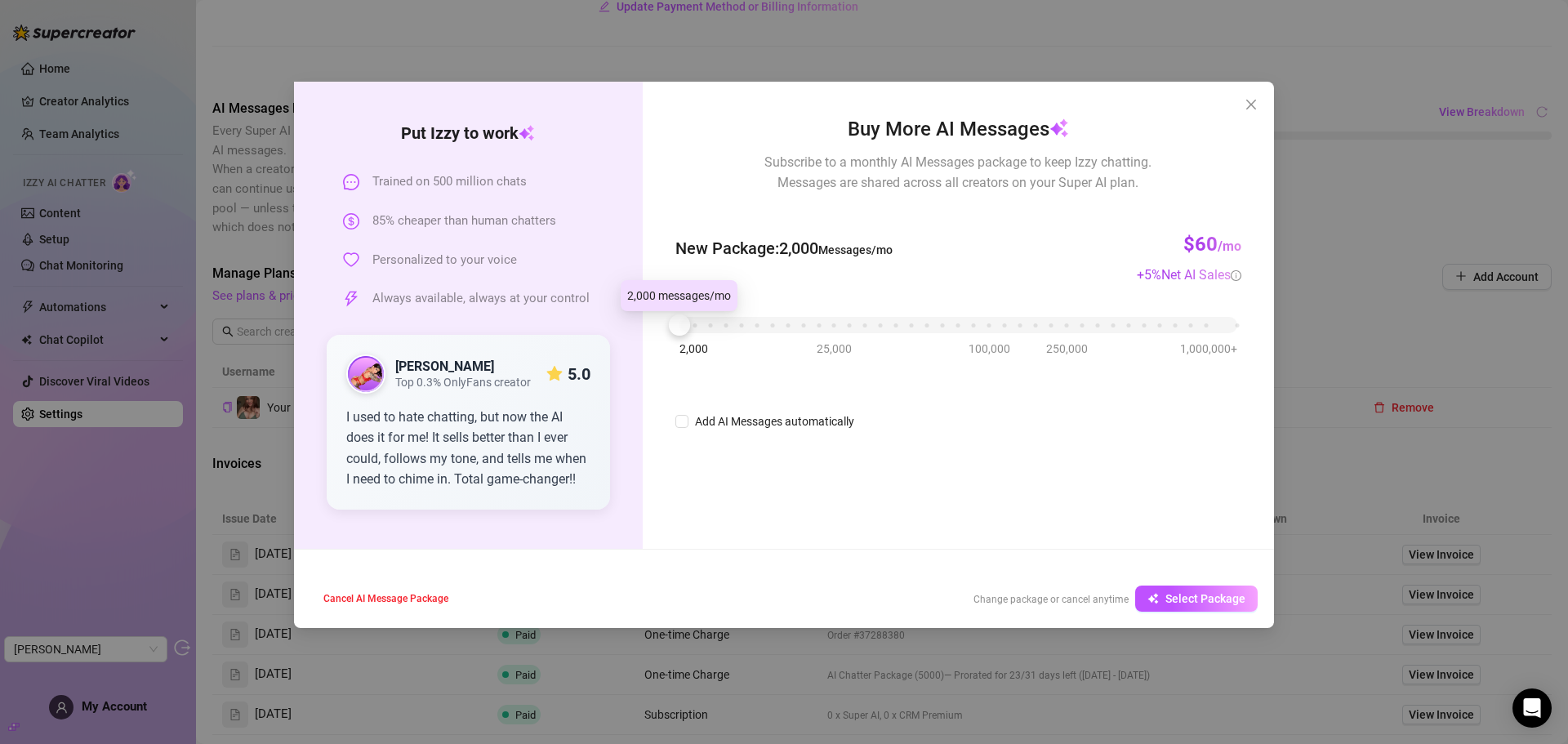
drag, startPoint x: 736, startPoint y: 322, endPoint x: 632, endPoint y: 322, distance: 104.0
click at [632, 322] on div "Put Izzy to work Trained on 500 million chats 85% cheaper than human chatters P…" at bounding box center [784, 315] width 980 height 467
drag, startPoint x: 684, startPoint y: 327, endPoint x: 636, endPoint y: 327, distance: 48.0
click at [636, 327] on div "Put Izzy to work Trained on 500 million chats 85% cheaper than human chatters P…" at bounding box center [784, 315] width 980 height 467
click at [1234, 248] on span "/mo" at bounding box center [1230, 247] width 23 height 16
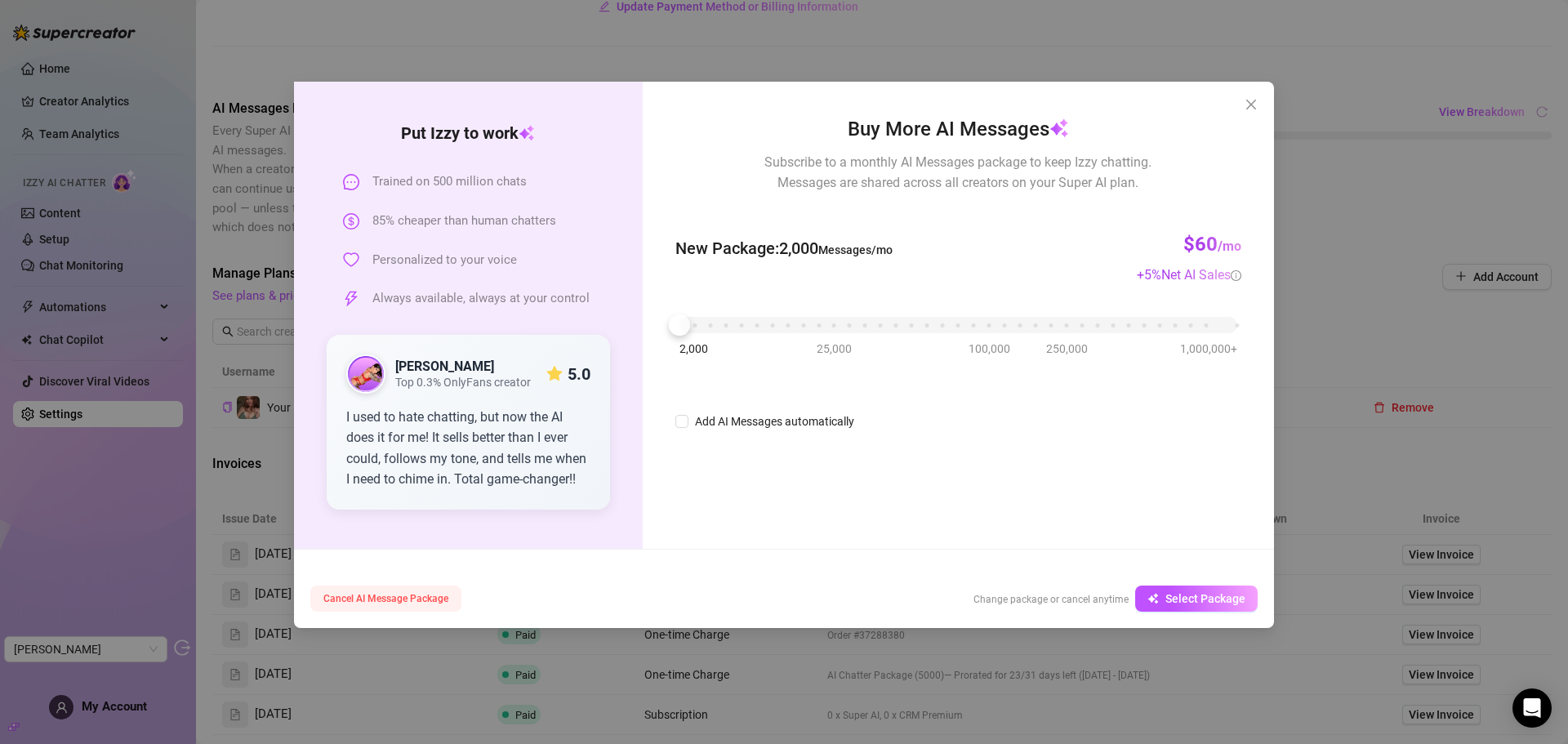
click at [427, 600] on span "Cancel AI Message Package" at bounding box center [386, 598] width 125 height 12
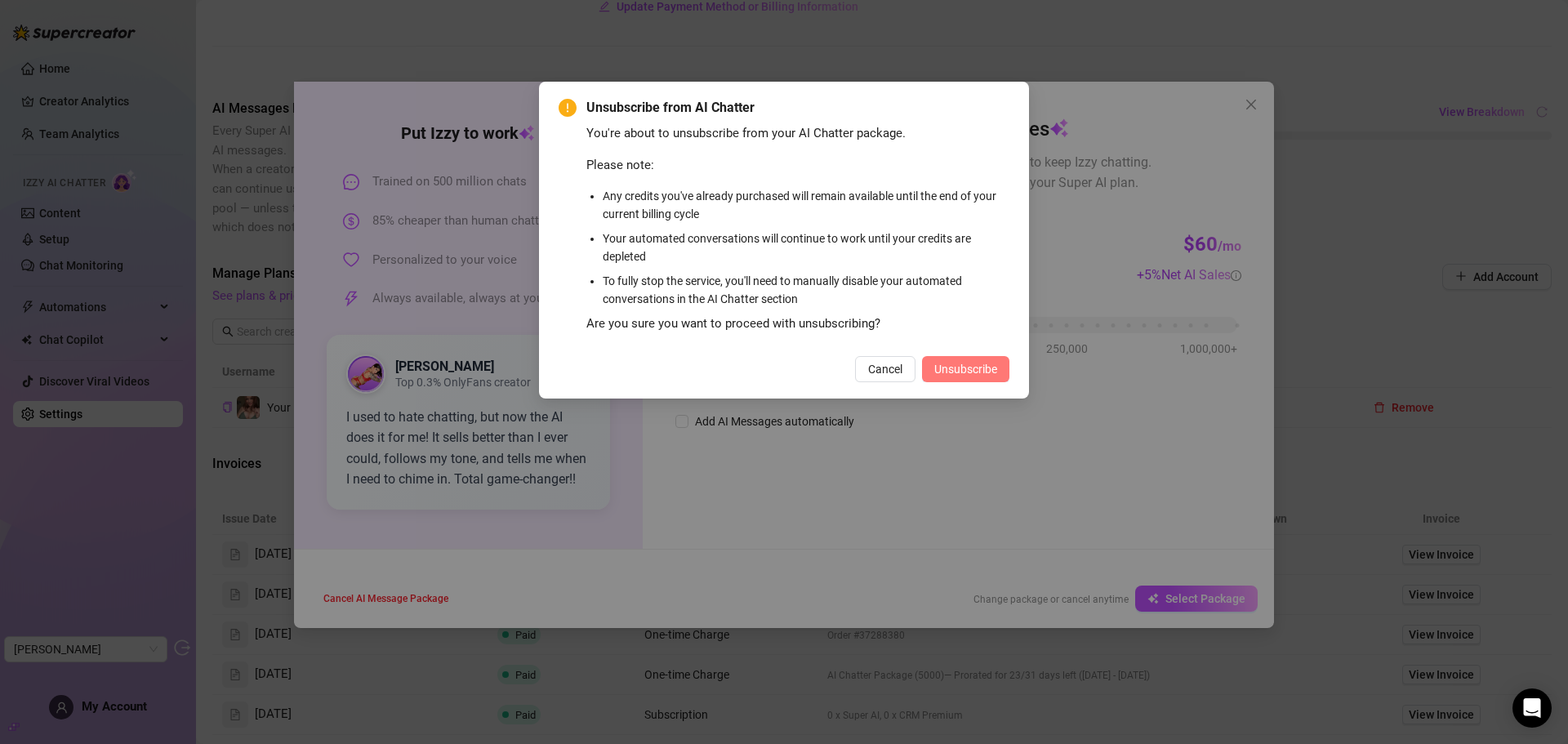
click at [985, 367] on span "Unsubscribe" at bounding box center [966, 368] width 63 height 13
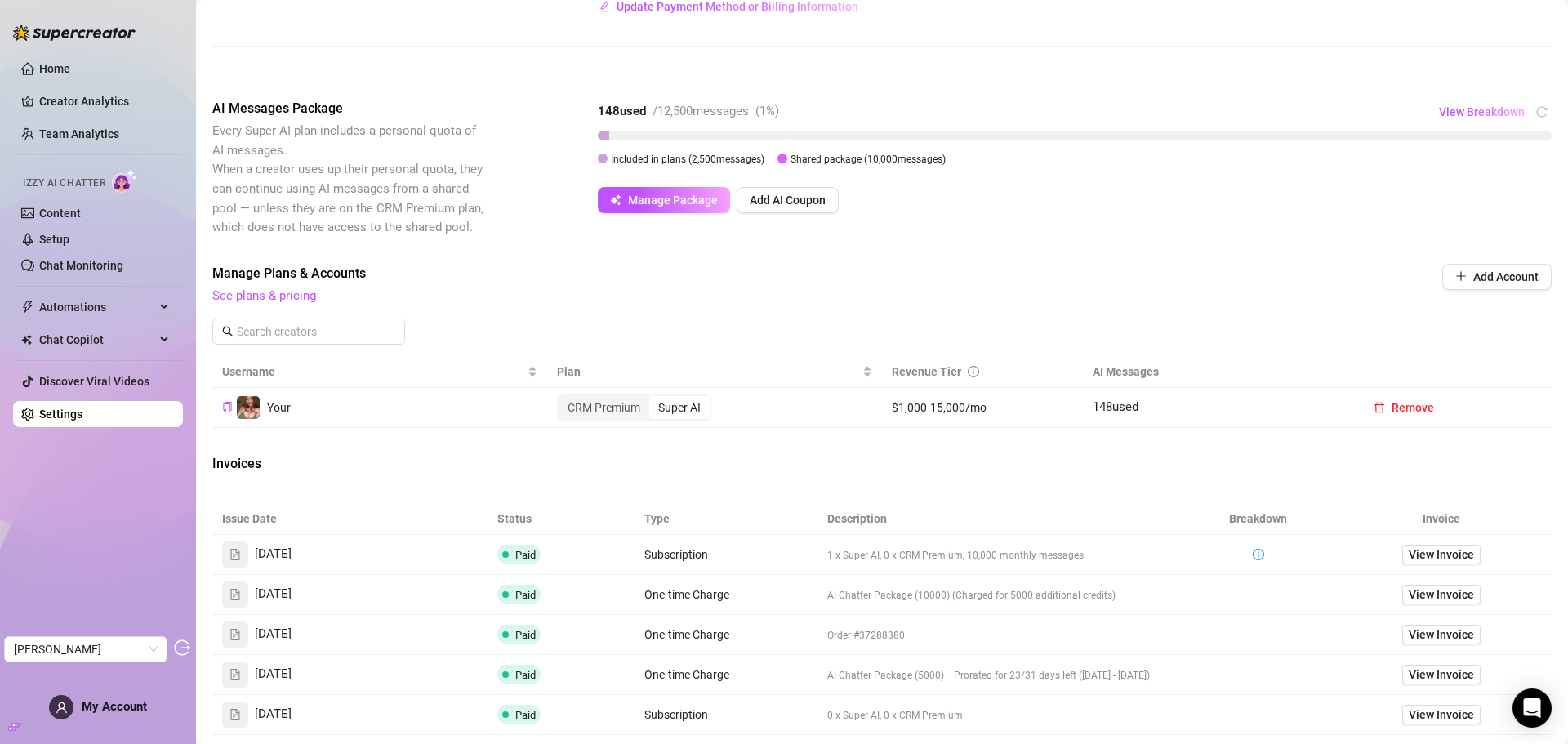
scroll to position [0, 0]
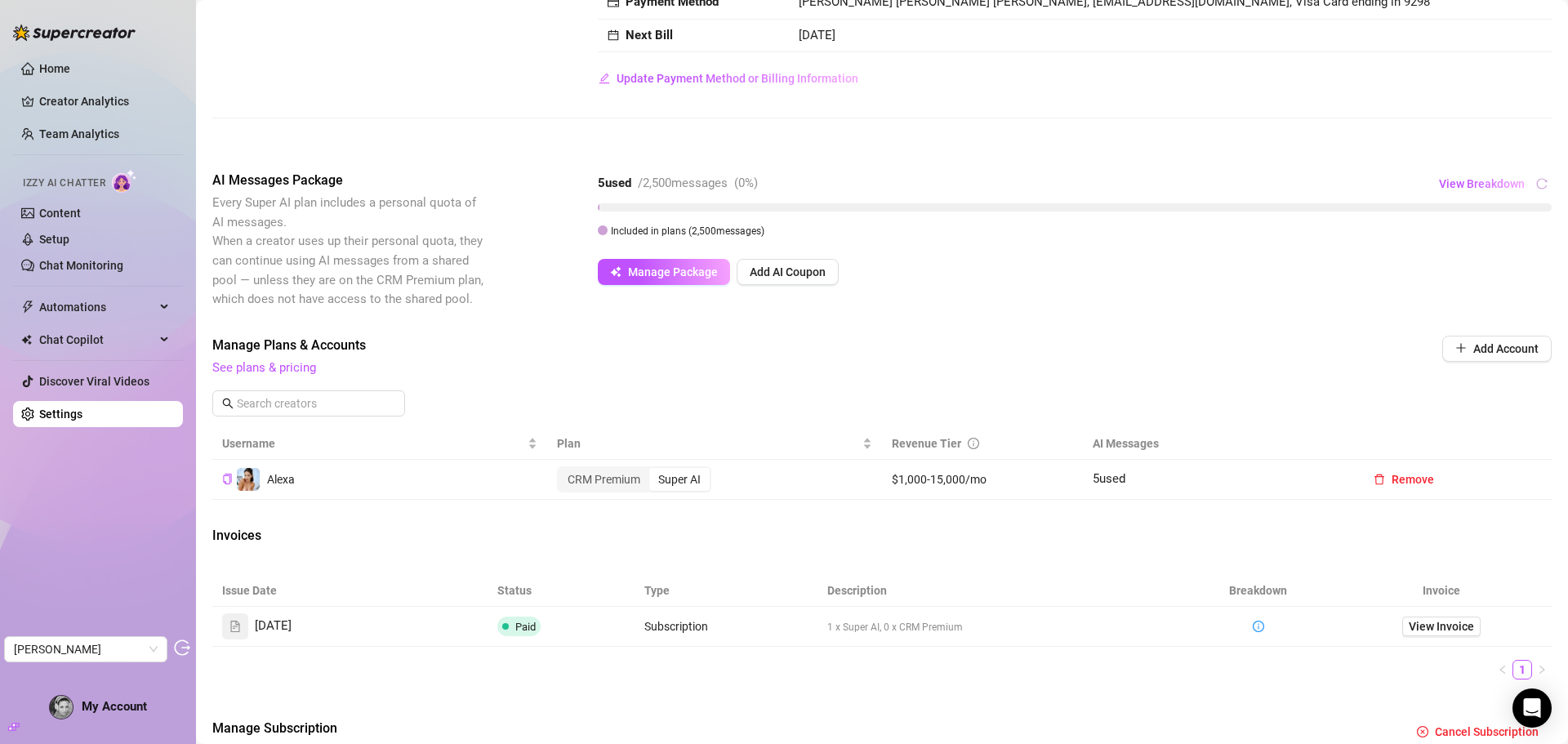
scroll to position [275, 0]
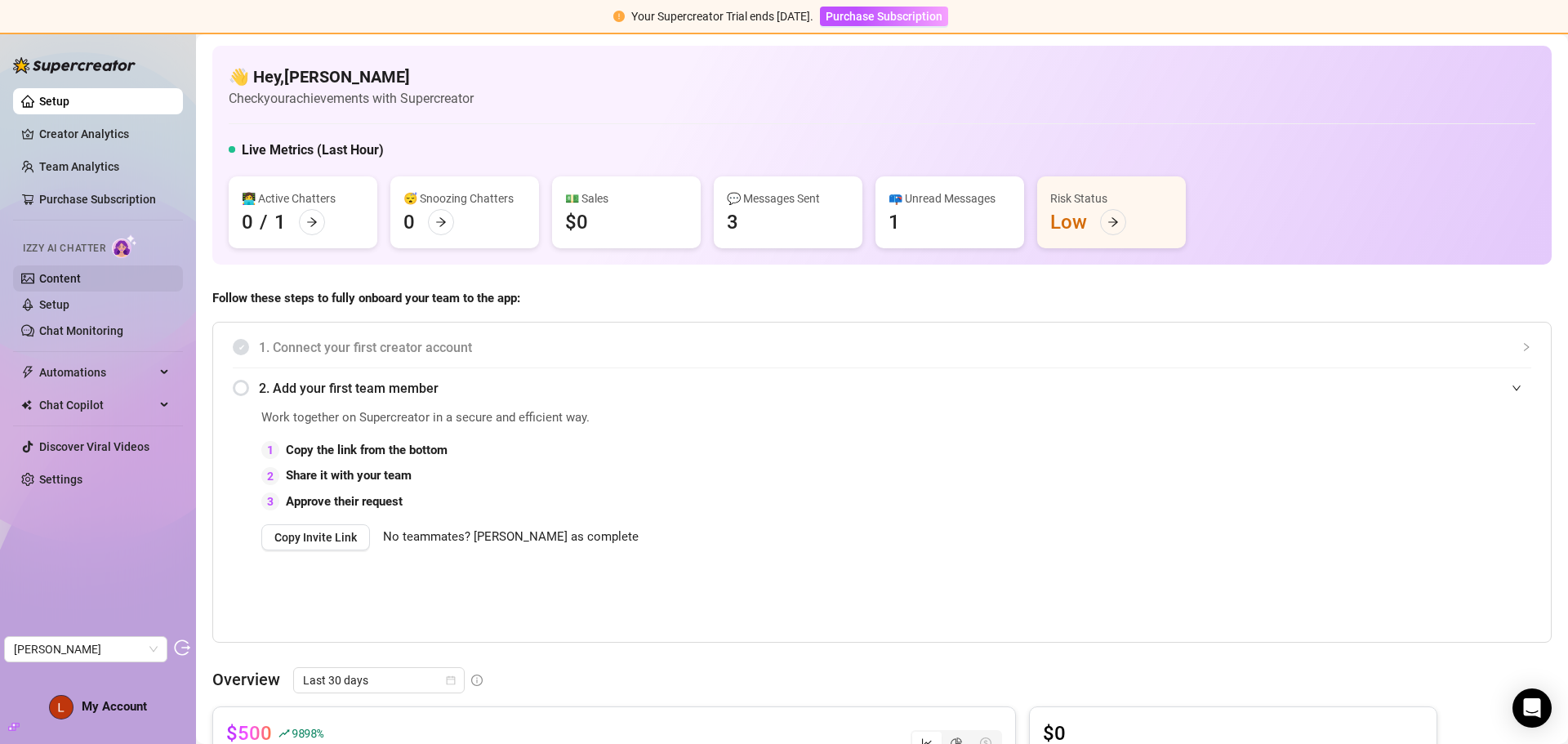
click at [48, 272] on link "Content" at bounding box center [59, 278] width 42 height 13
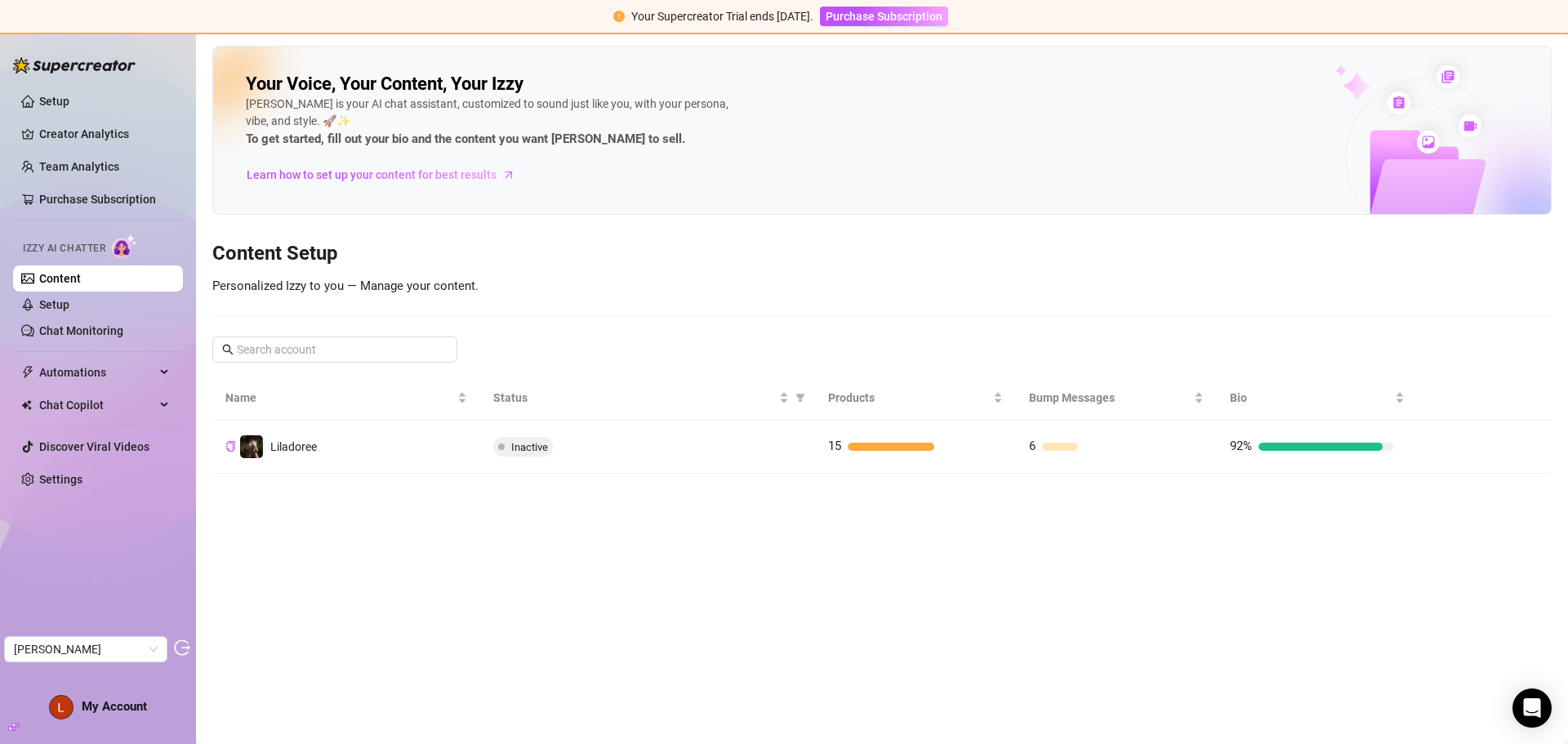
click at [766, 453] on div "Inactive" at bounding box center [648, 447] width 309 height 19
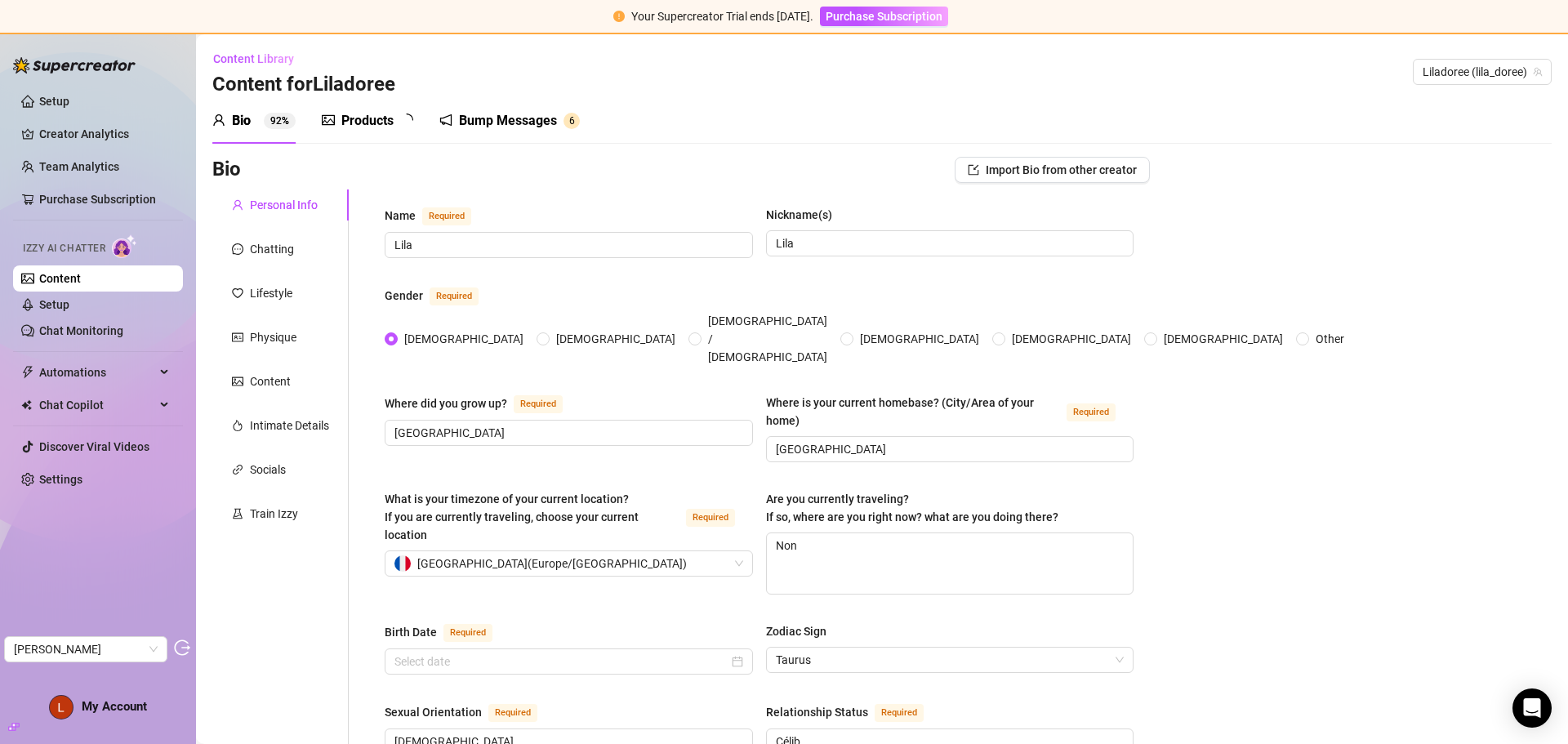
radio input "true"
type input "May 8th, 1997"
click at [374, 126] on div "Products" at bounding box center [367, 120] width 52 height 19
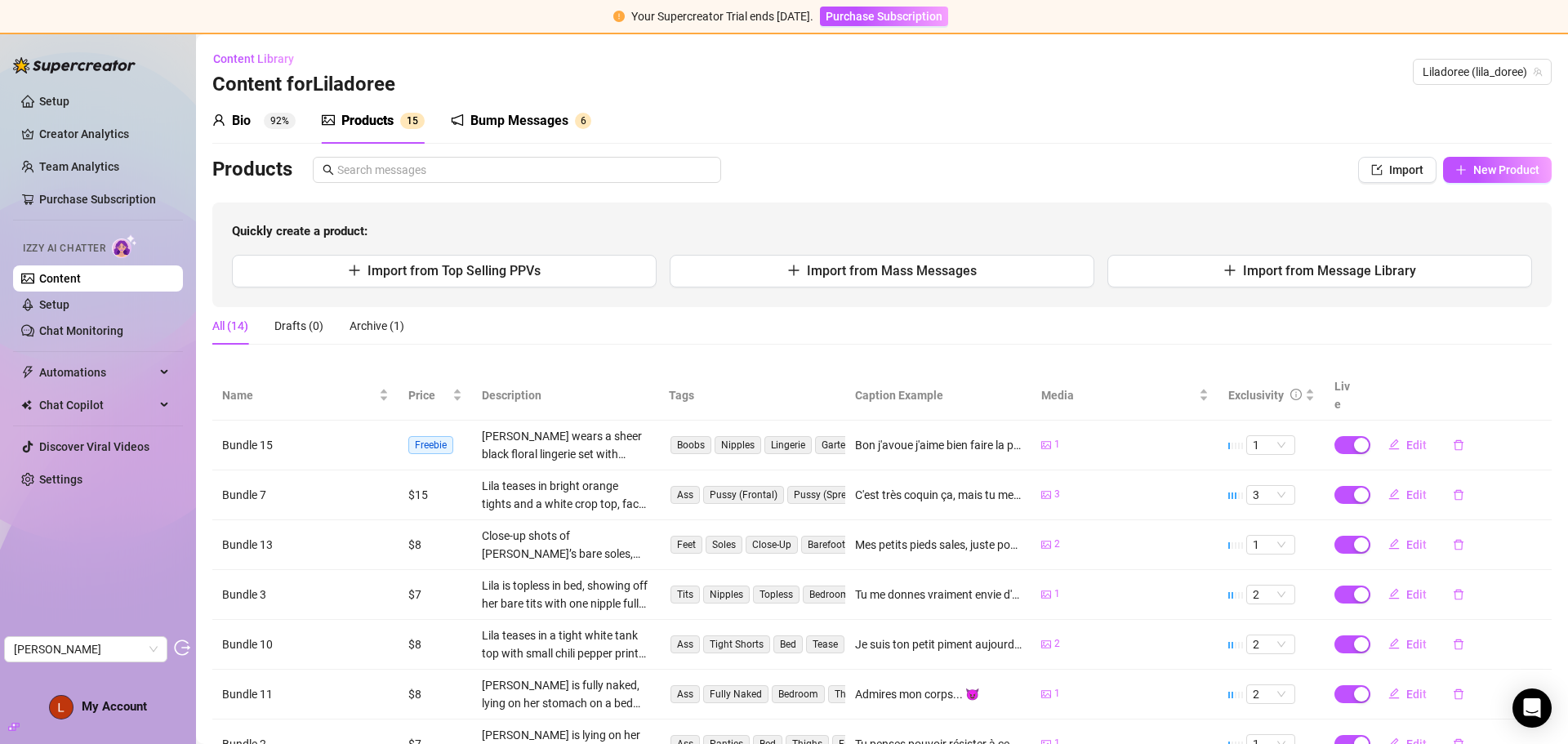
click at [490, 131] on div "Bump Messages 6" at bounding box center [521, 120] width 141 height 46
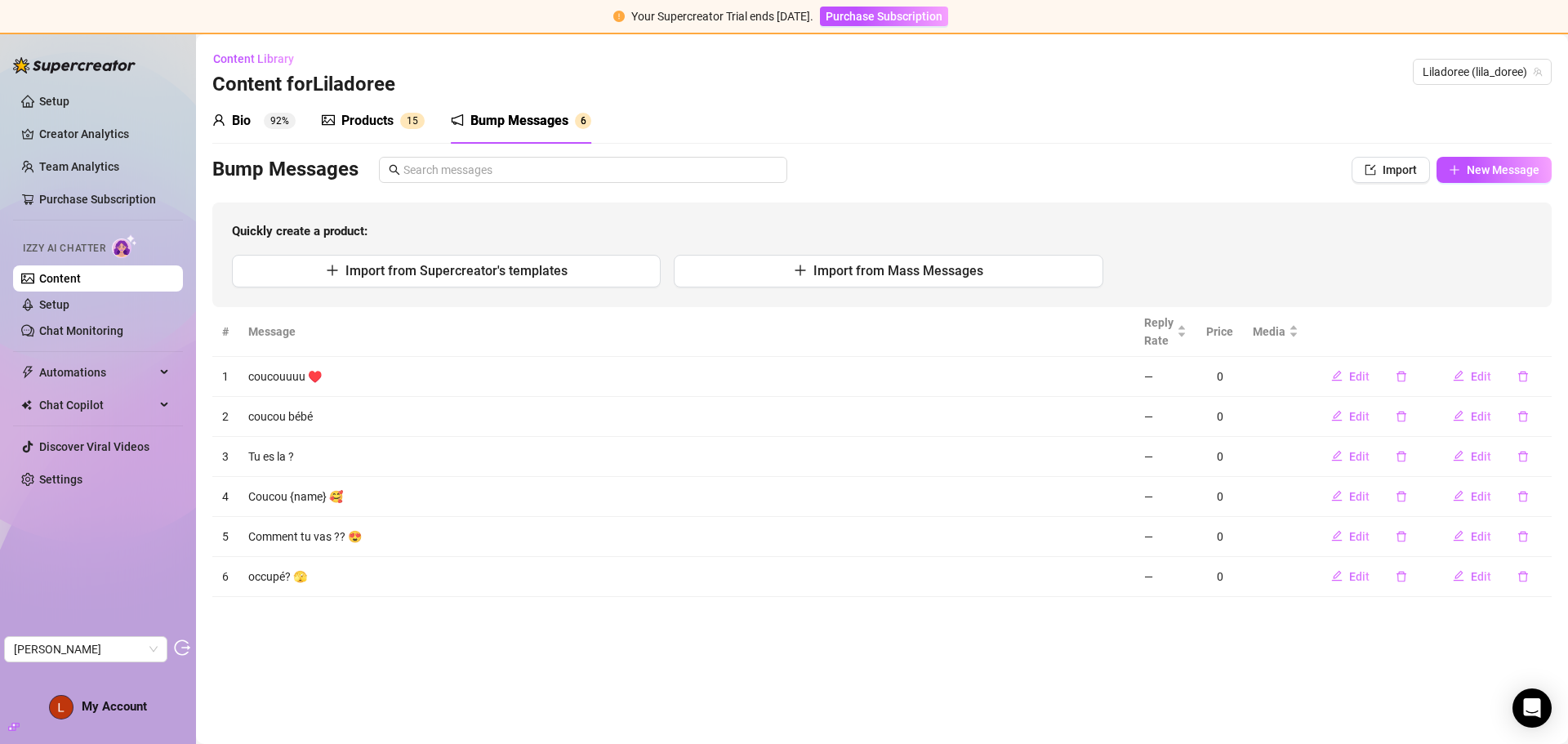
click at [233, 118] on div "Bio" at bounding box center [241, 120] width 18 height 19
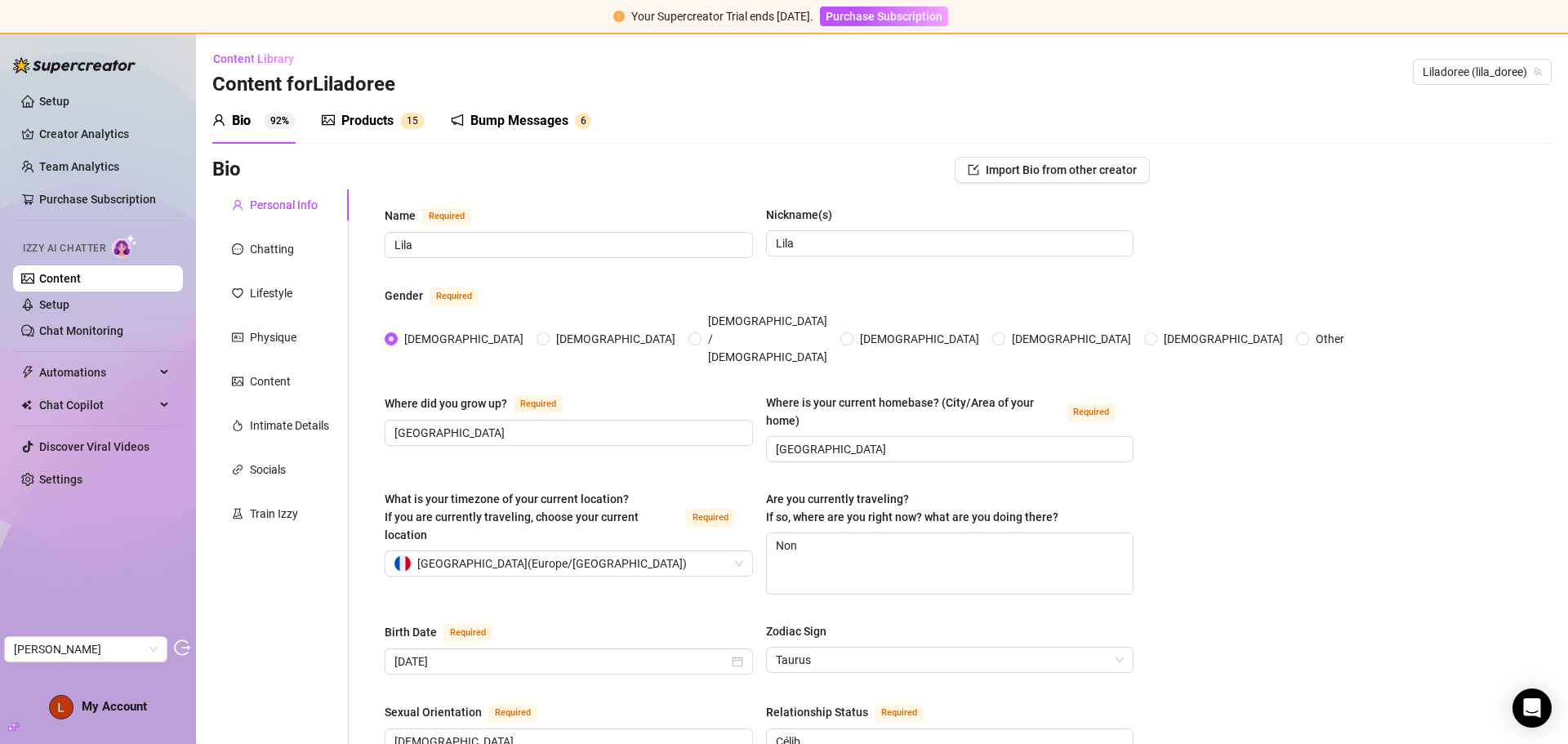
click at [377, 118] on div "Products" at bounding box center [367, 120] width 52 height 19
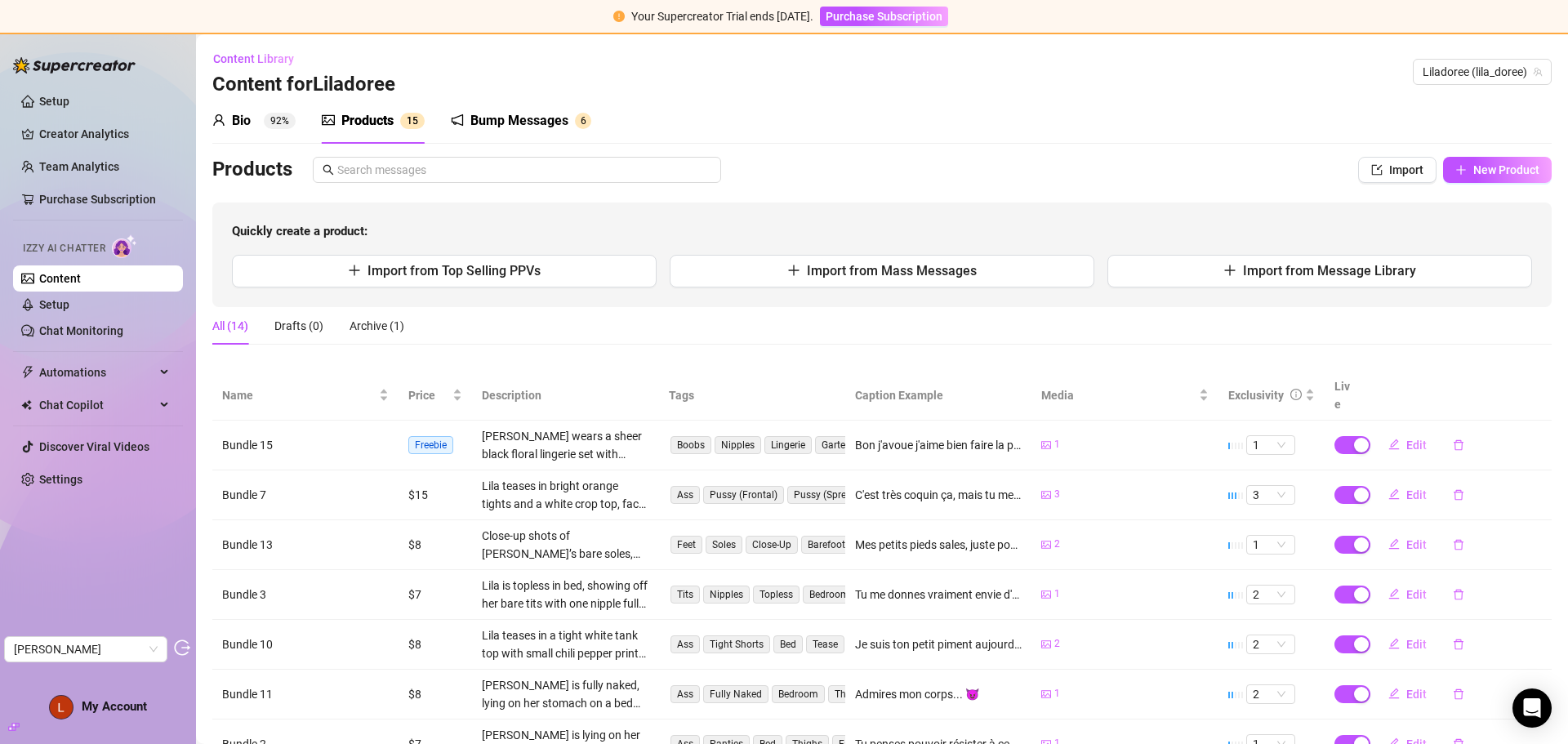
click at [243, 123] on div "Bio" at bounding box center [241, 120] width 18 height 19
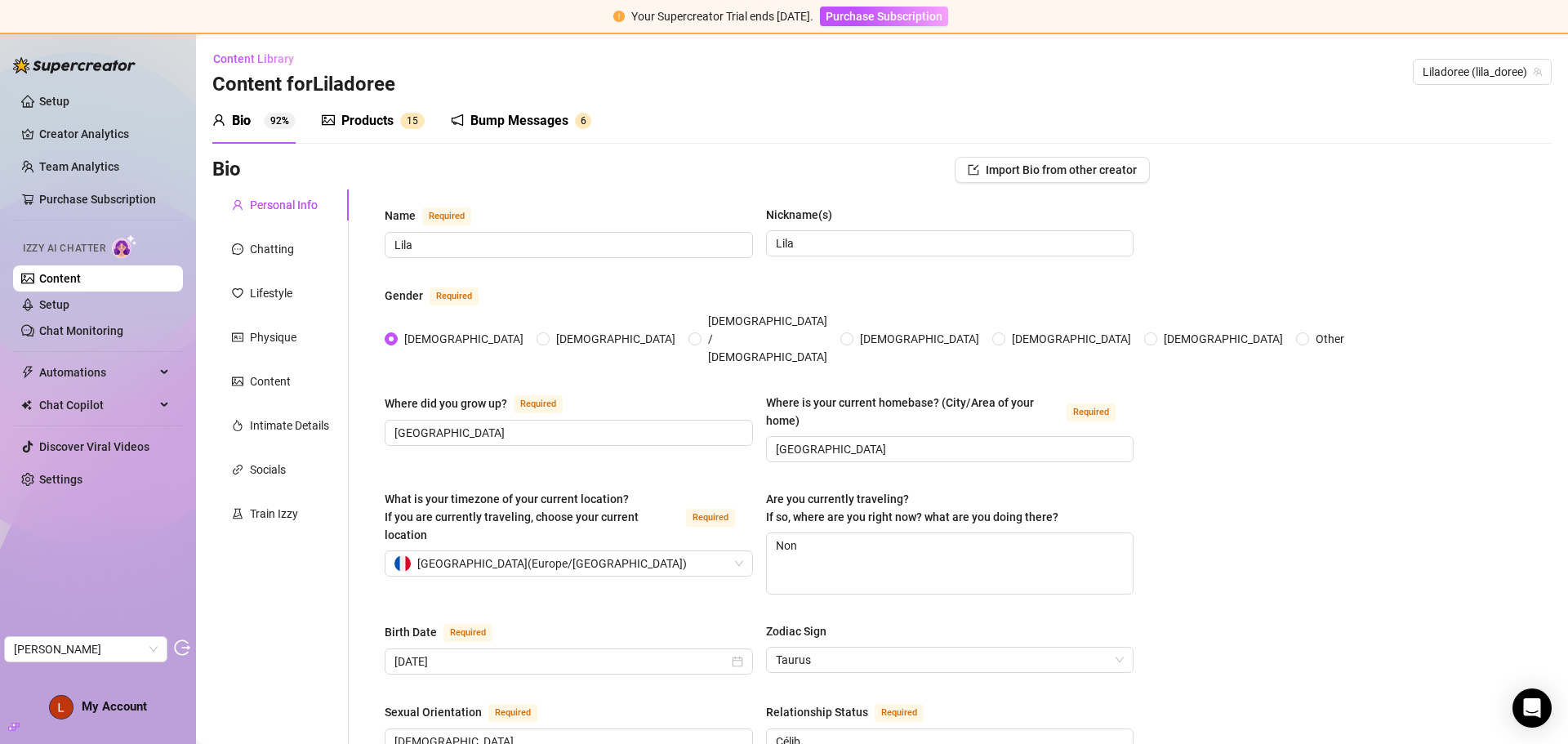
click at [532, 109] on div "Bump Messages 6" at bounding box center [521, 120] width 141 height 46
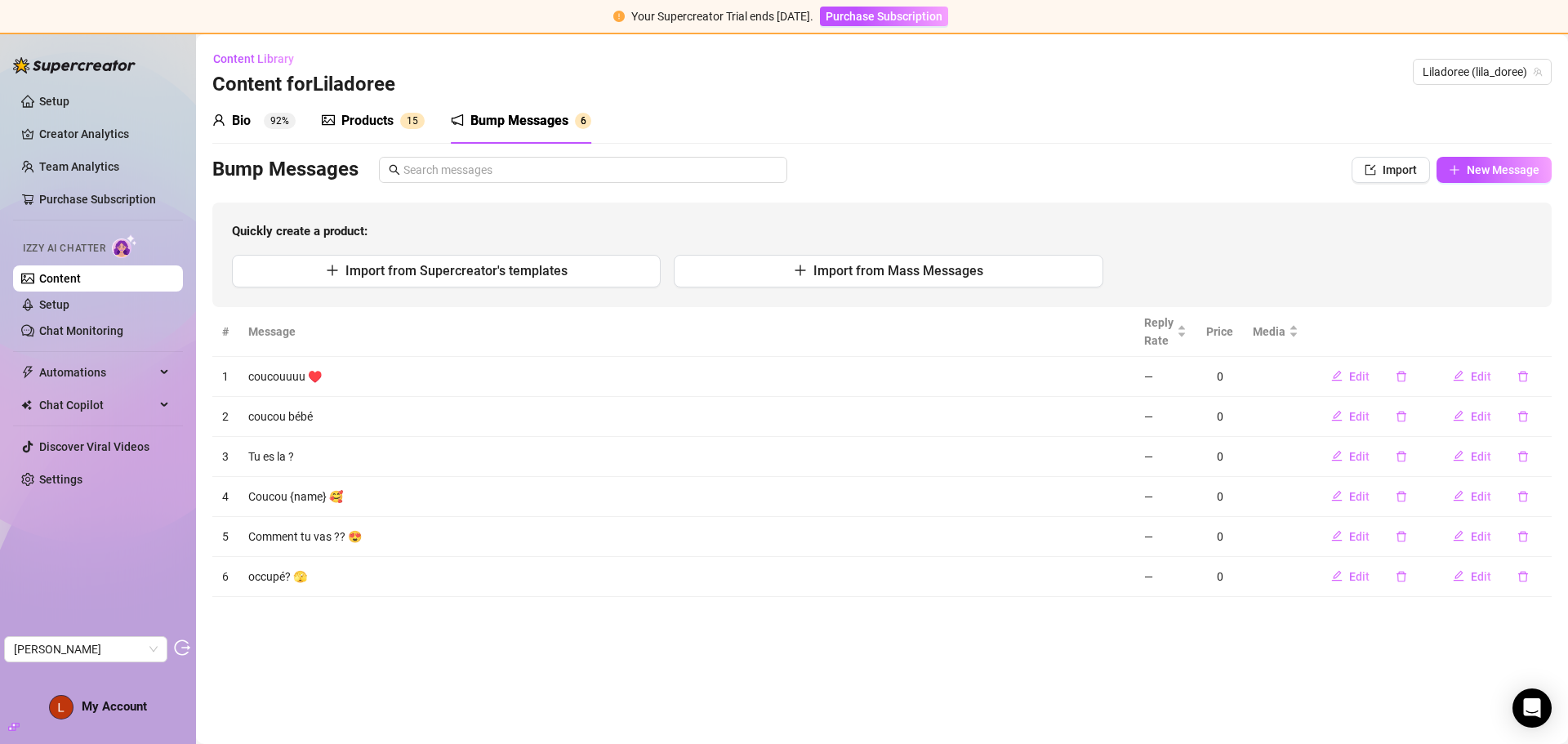
click at [365, 116] on div "Products" at bounding box center [367, 120] width 52 height 19
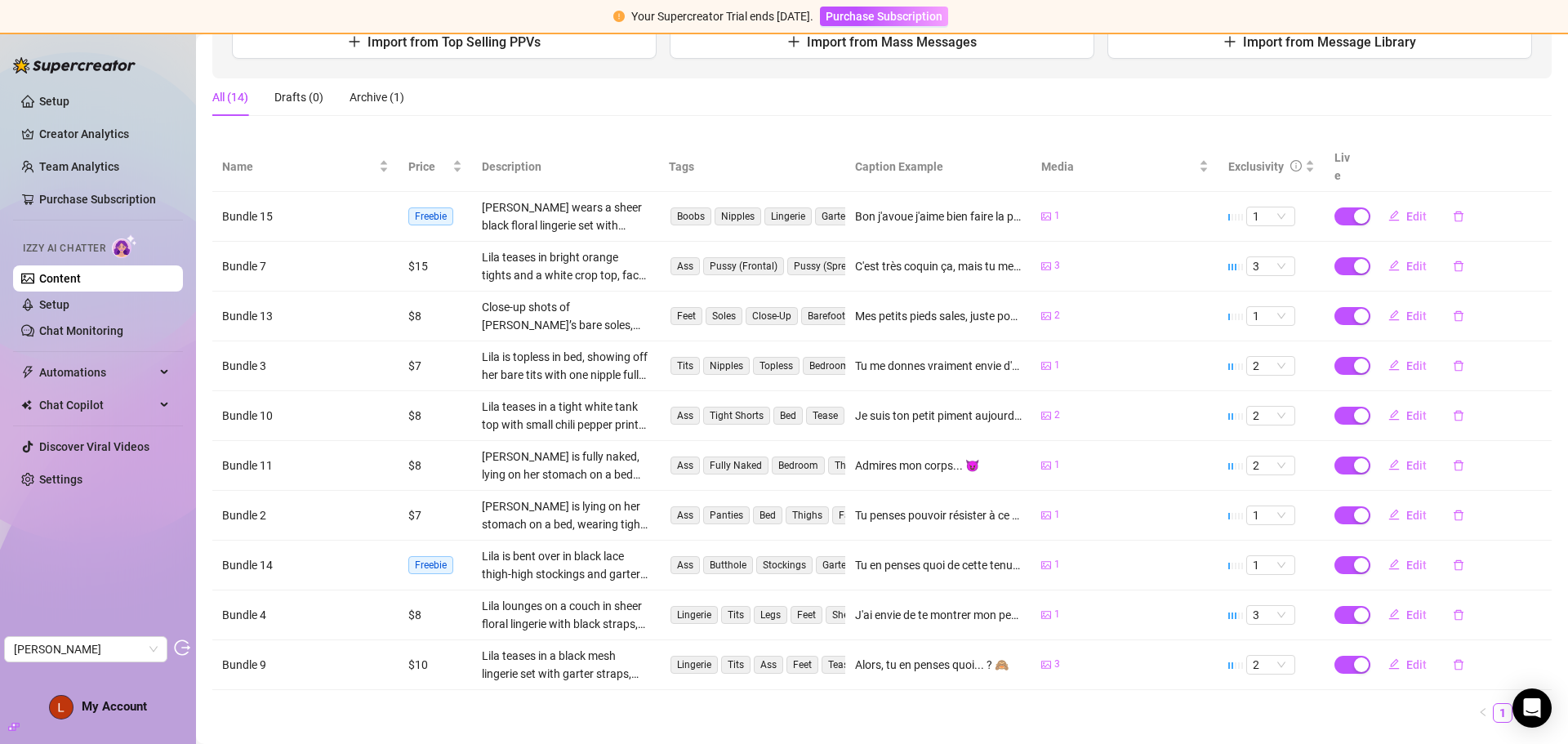
scroll to position [245, 0]
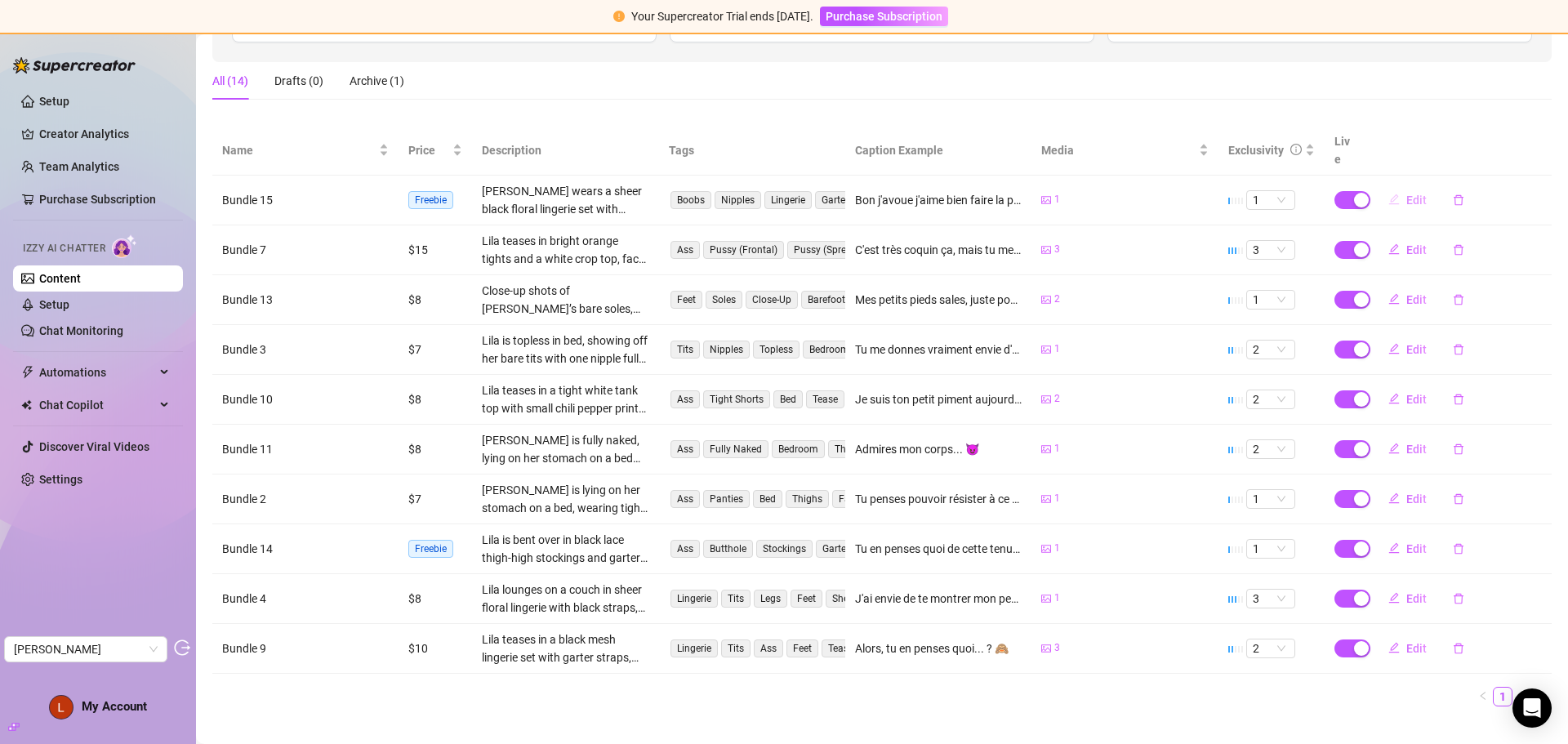
click at [1407, 193] on span "Edit" at bounding box center [1416, 199] width 20 height 13
type textarea "Bon j'avoue j'aime bien faire la petite coquine... 🙈"
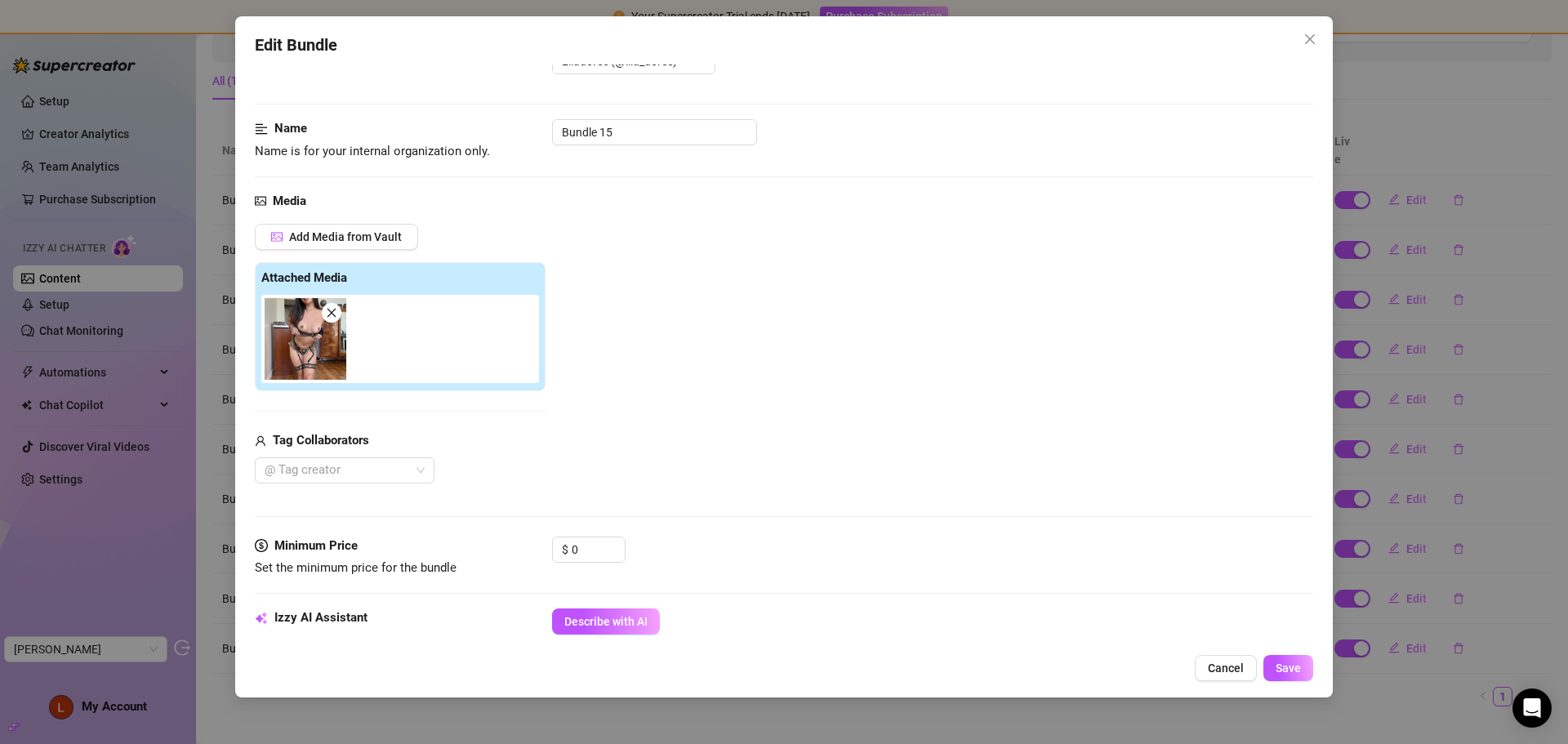
scroll to position [0, 0]
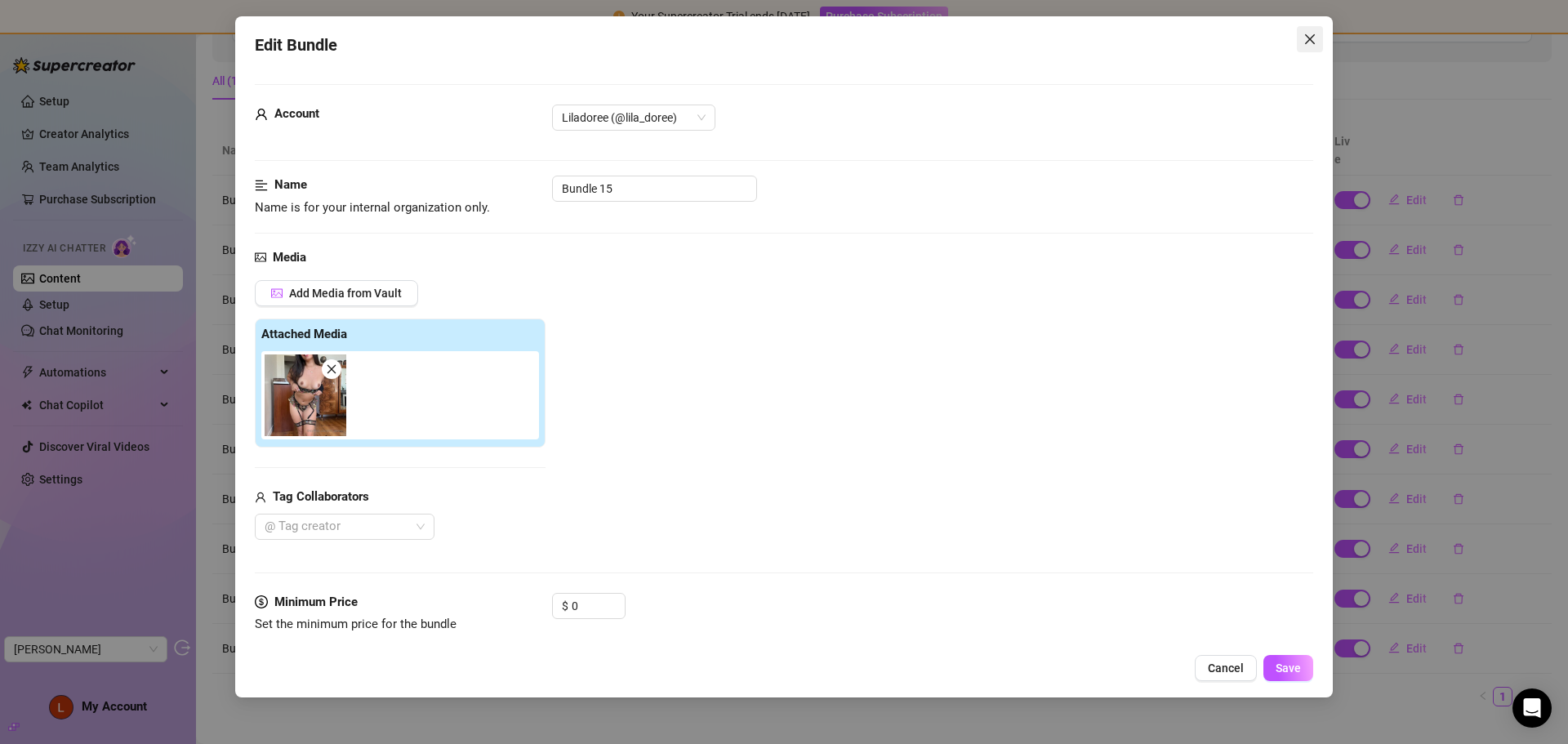
click at [1310, 48] on button "Close" at bounding box center [1310, 39] width 26 height 26
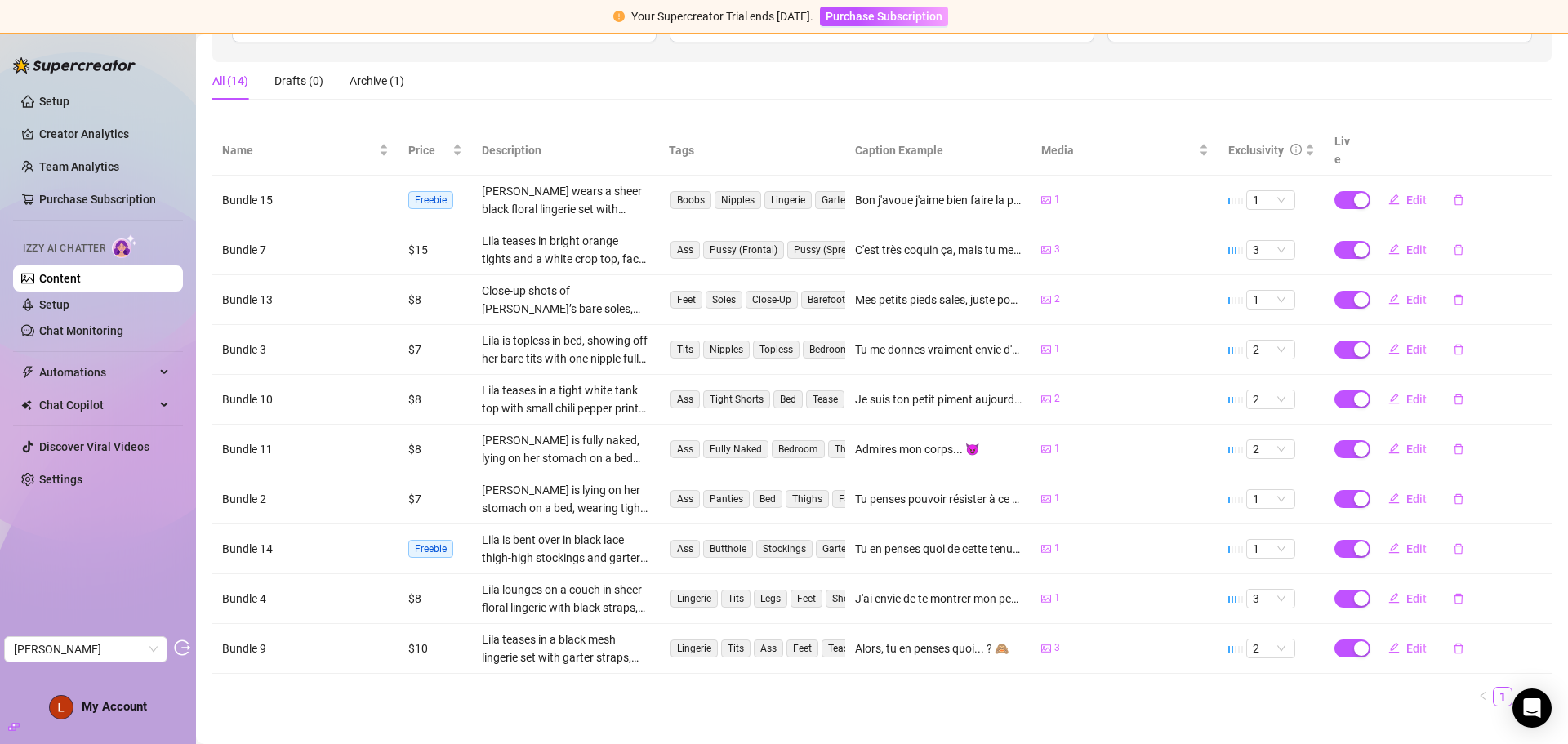
click at [1526, 336] on div "Edit" at bounding box center [1459, 349] width 167 height 26
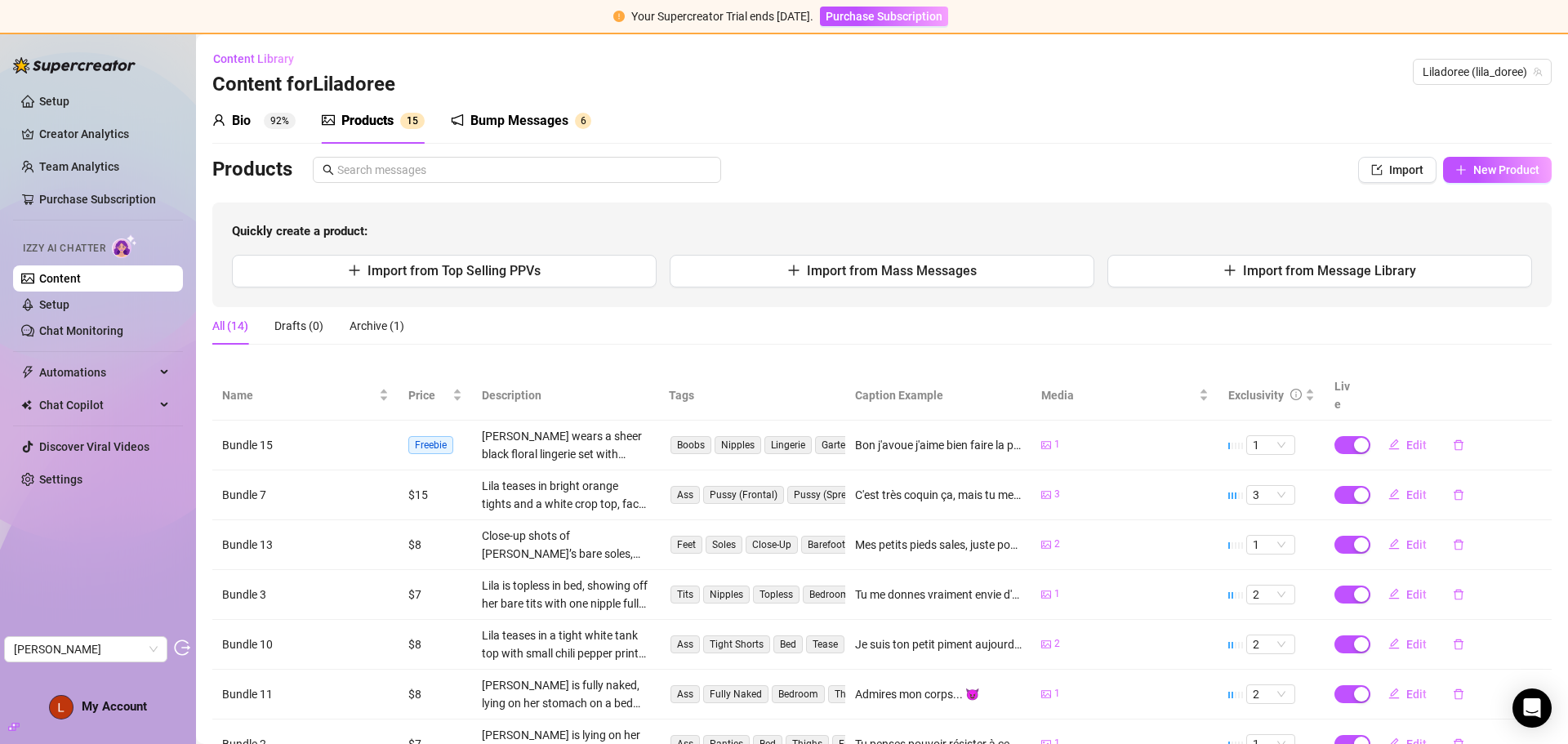
click at [286, 130] on div "Bio 92%" at bounding box center [255, 120] width 84 height 19
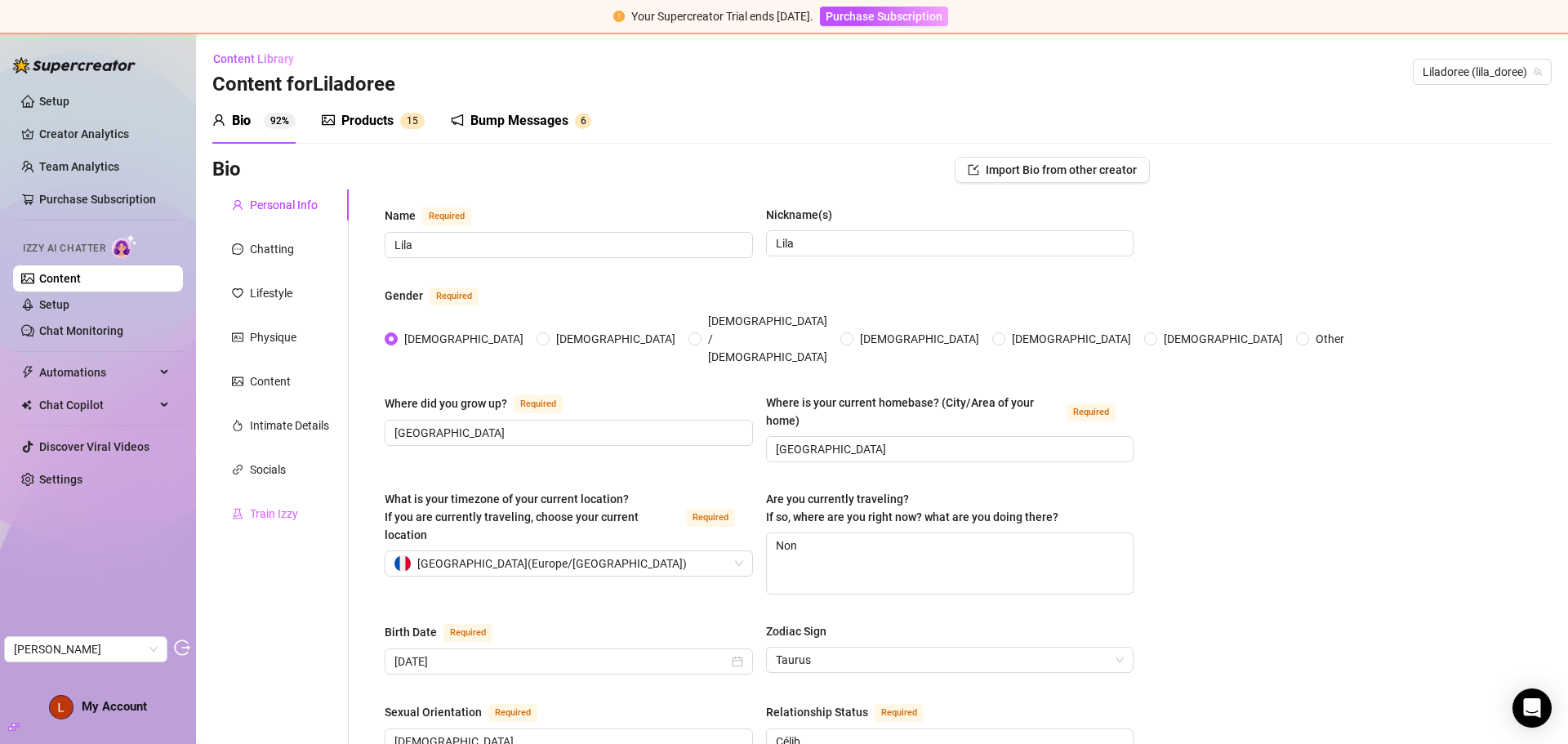
click at [240, 524] on div "Train Izzy" at bounding box center [281, 514] width 136 height 31
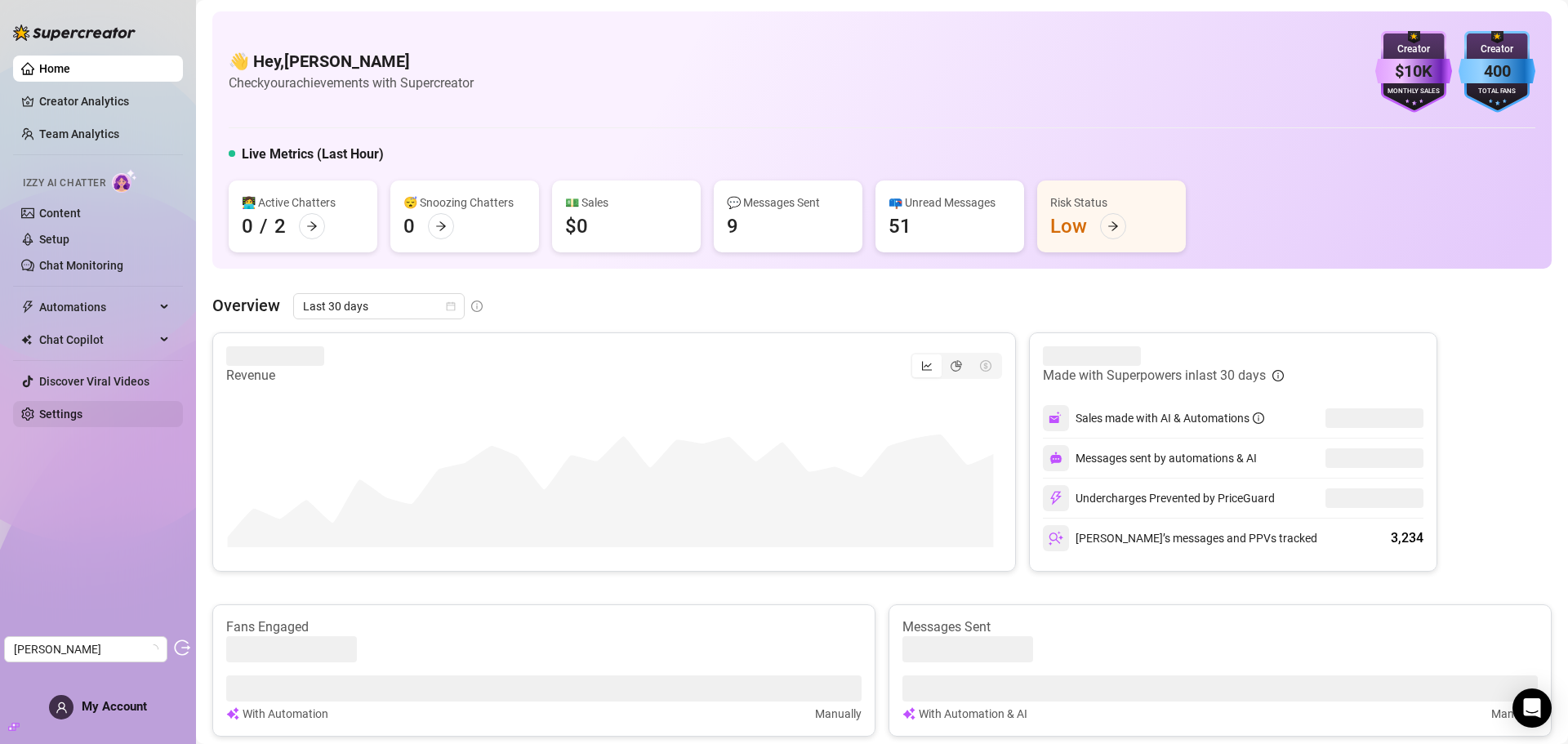
click at [51, 408] on link "Settings" at bounding box center [60, 414] width 44 height 13
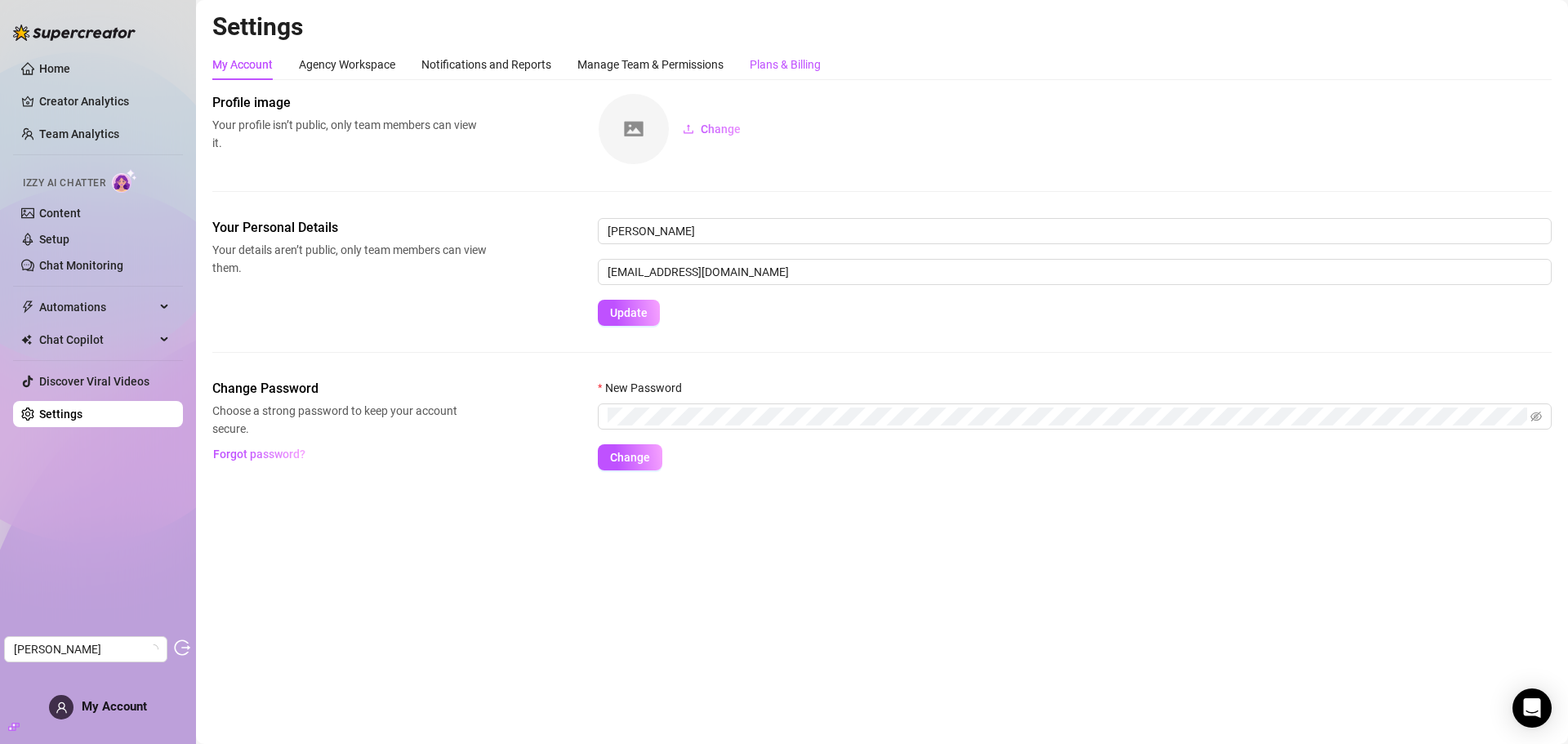
click at [774, 62] on div "Plans & Billing" at bounding box center [785, 64] width 71 height 17
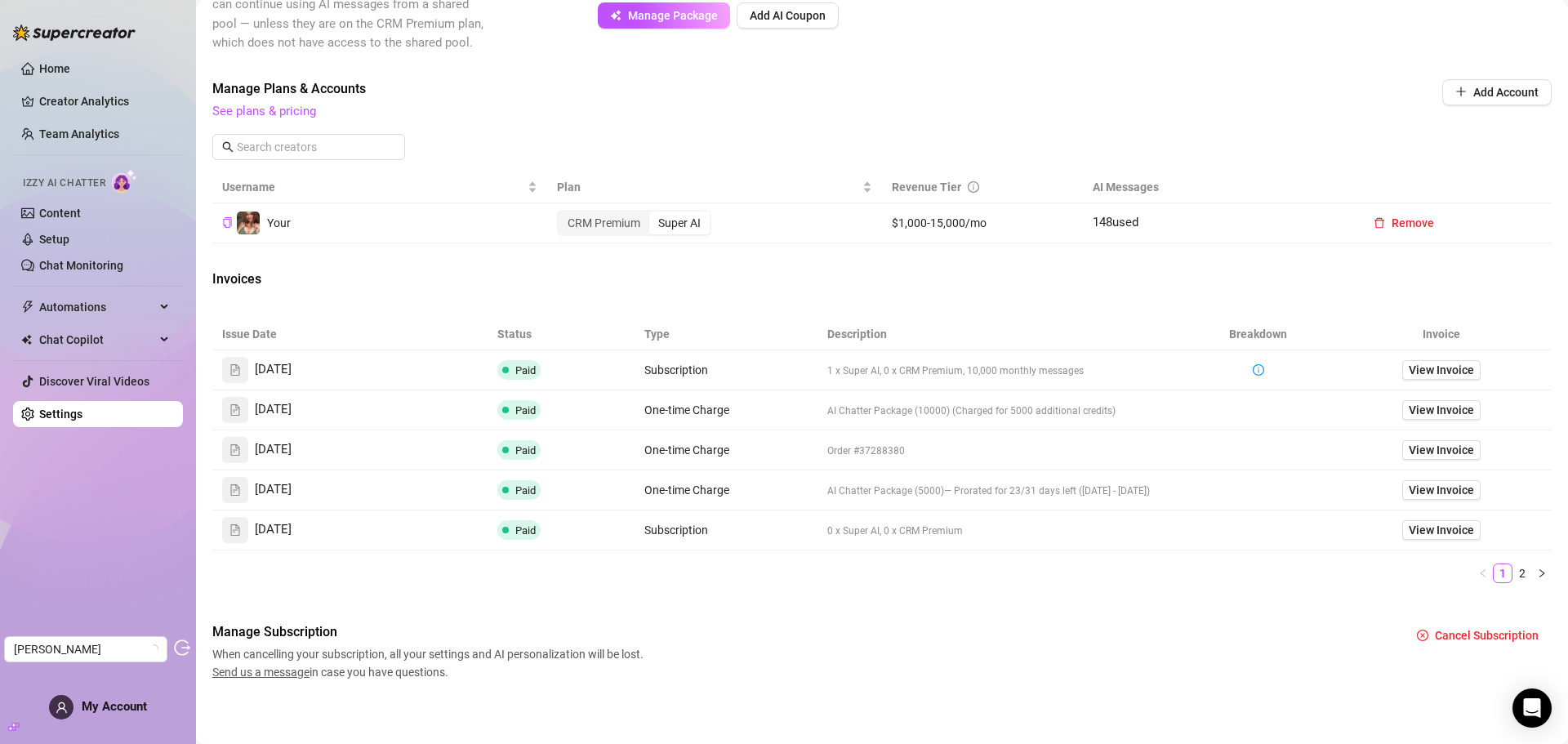
scroll to position [435, 0]
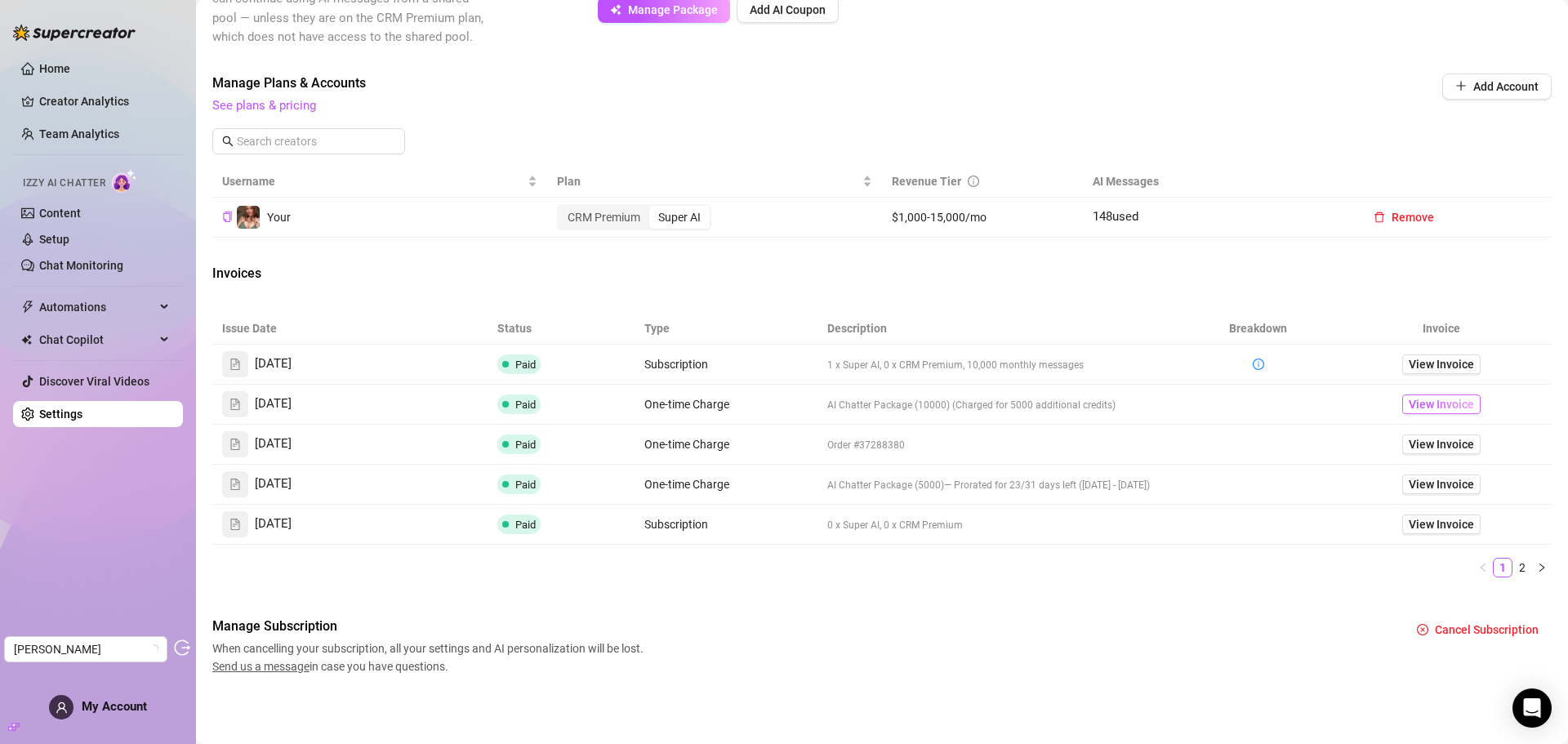
click at [1414, 403] on span "View Invoice" at bounding box center [1441, 404] width 65 height 17
click at [1425, 362] on span "View Invoice" at bounding box center [1441, 364] width 65 height 17
